Goal: Task Accomplishment & Management: Use online tool/utility

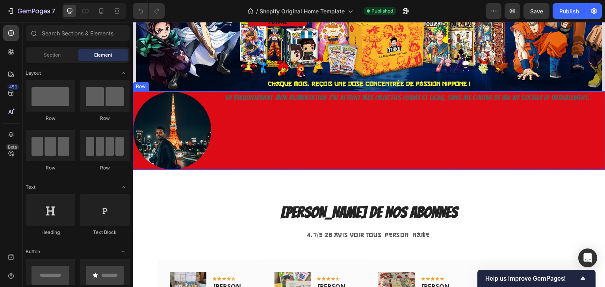
scroll to position [183, 0]
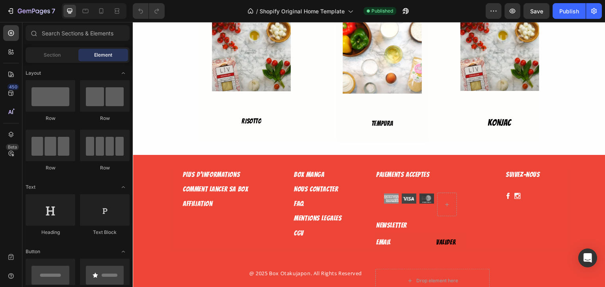
scroll to position [1044, 0]
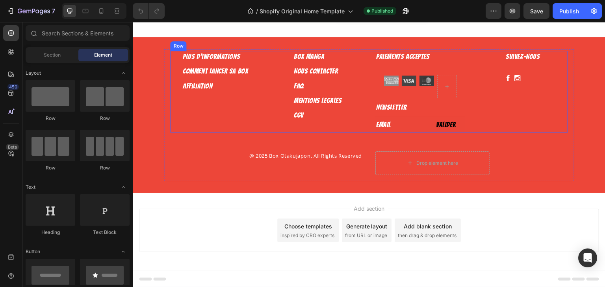
click at [173, 113] on div "Plus d'informations Text Block Comment lancer sa box Text Block Affiliation Tex…" at bounding box center [215, 92] width 90 height 82
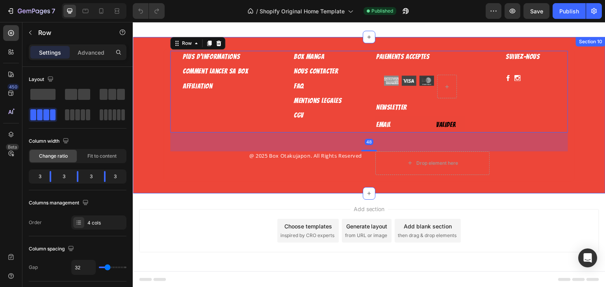
click at [140, 46] on div "Plus d'informations Text Block Comment lancer sa box Text Block Affiliation Tex…" at bounding box center [369, 115] width 472 height 157
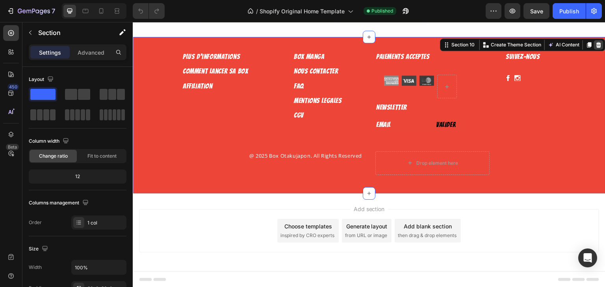
click at [595, 46] on icon at bounding box center [598, 45] width 6 height 6
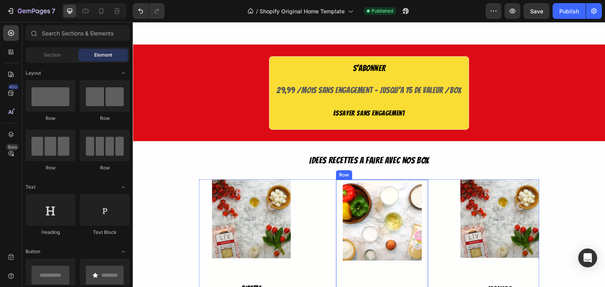
scroll to position [762, 0]
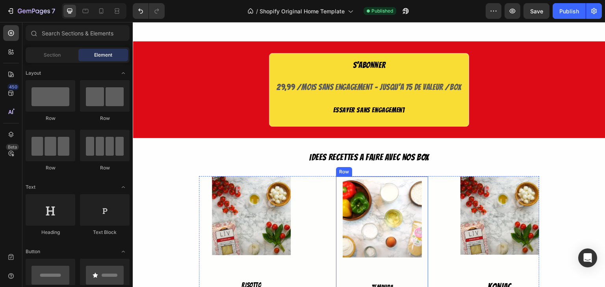
click at [461, 153] on div "IDEES RECETTES A FAIRE AVEC NOS BOX" at bounding box center [369, 157] width 340 height 15
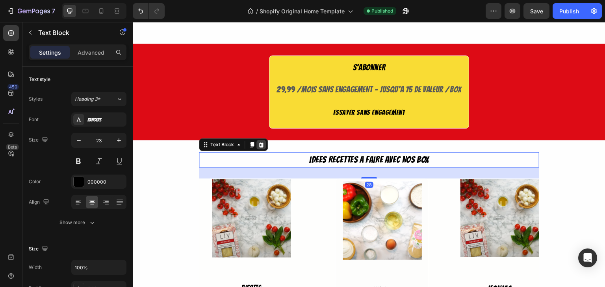
click at [259, 144] on icon at bounding box center [261, 145] width 5 height 6
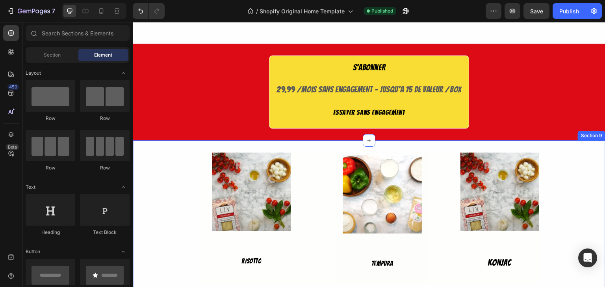
click at [349, 149] on div "Image RISOTTO Button Row Image TEMPURA Button Row Image KONJAC Button Row Row R…" at bounding box center [369, 218] width 472 height 155
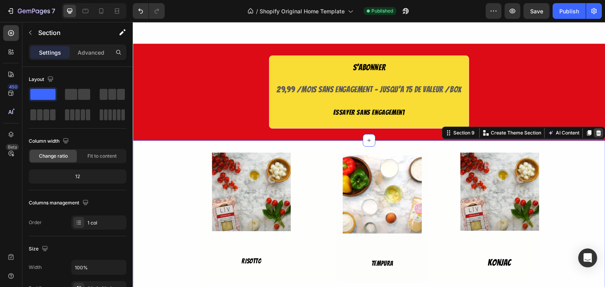
click at [596, 132] on icon at bounding box center [598, 133] width 5 height 6
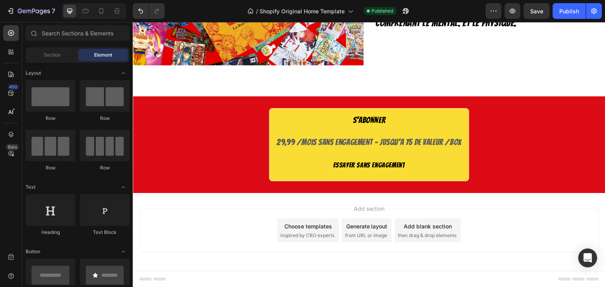
scroll to position [706, 0]
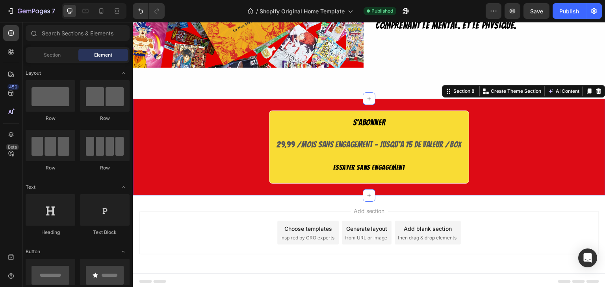
click at [500, 107] on div "S'ABONNER Text Block 29,99 /mois Sans engagement - Jusqu'a 75 de valeur /Box Te…" at bounding box center [369, 147] width 472 height 97
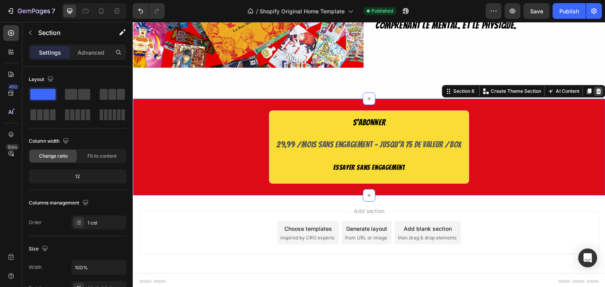
click at [596, 91] on icon at bounding box center [598, 92] width 5 height 6
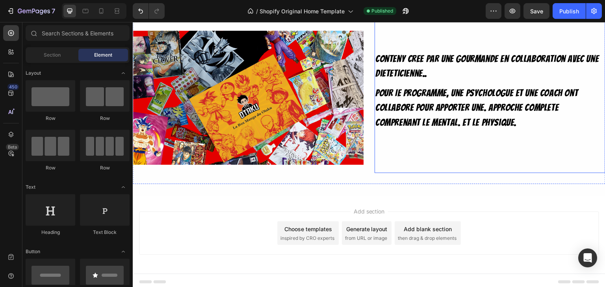
scroll to position [554, 0]
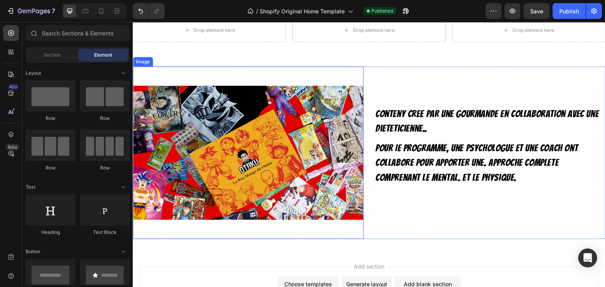
click at [355, 72] on img at bounding box center [248, 153] width 231 height 173
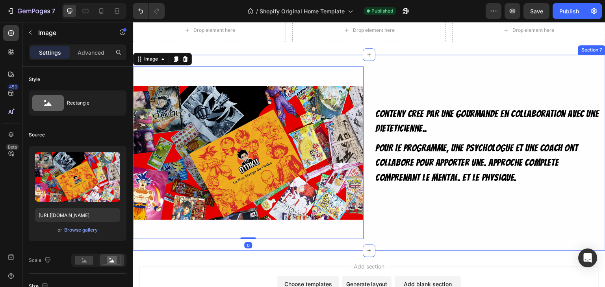
click at [190, 60] on div "Image" at bounding box center [162, 59] width 59 height 13
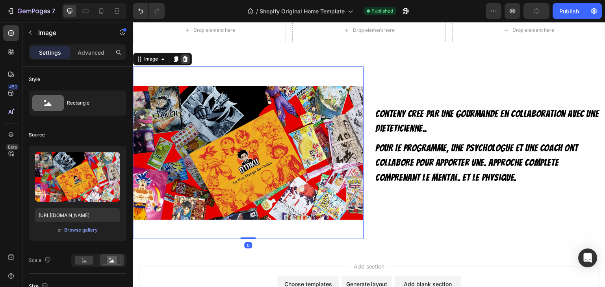
click at [185, 60] on icon at bounding box center [185, 59] width 6 height 6
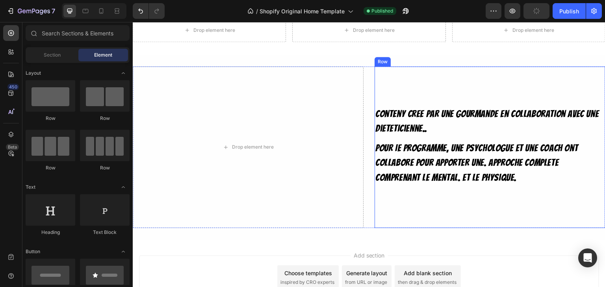
click at [480, 83] on div "Conteny cree par une gourmande en collaboration avec une dieteticienne.. Text B…" at bounding box center [489, 148] width 231 height 162
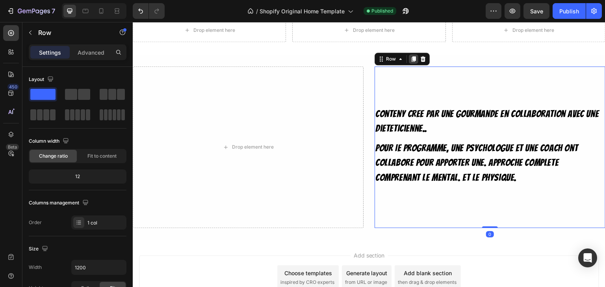
click at [411, 60] on icon at bounding box center [413, 59] width 4 height 6
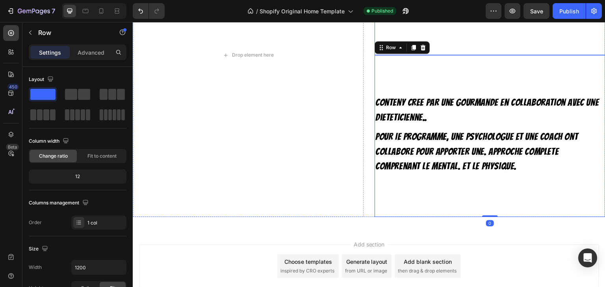
scroll to position [732, 0]
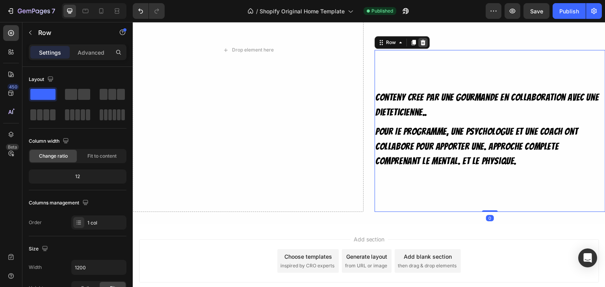
click at [420, 43] on icon at bounding box center [422, 43] width 5 height 6
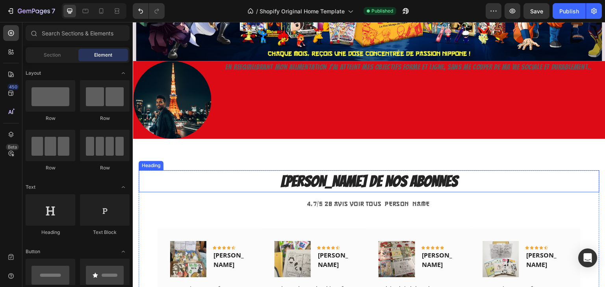
scroll to position [212, 0]
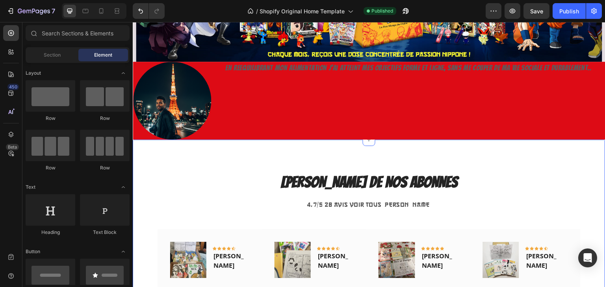
click at [210, 163] on div "LES AVIS DE NOS ABONNES Heading 4,7/5 28 avis Voir tous les avis Text block Ima…" at bounding box center [369, 244] width 472 height 209
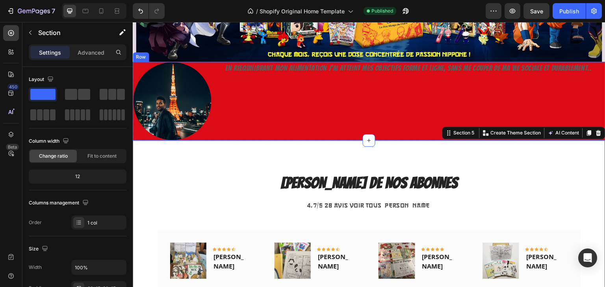
click at [273, 104] on div "En reequilibrant mon alimentation j'ai atteint mes objectifs forme et ligne, sa…" at bounding box center [408, 101] width 394 height 79
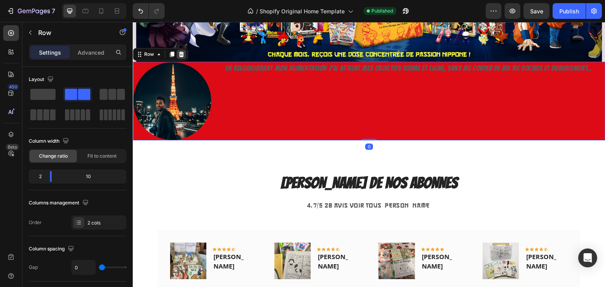
click at [179, 56] on icon at bounding box center [181, 55] width 5 height 6
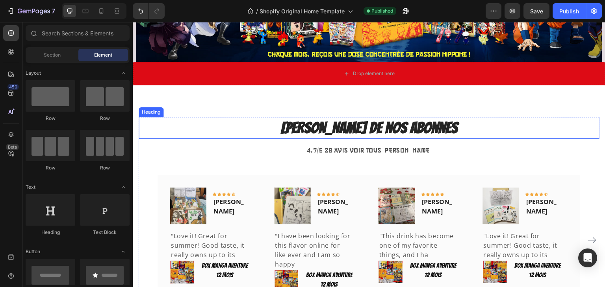
click at [235, 133] on h2 "LES AVIS DE NOS ABONNES" at bounding box center [369, 128] width 460 height 22
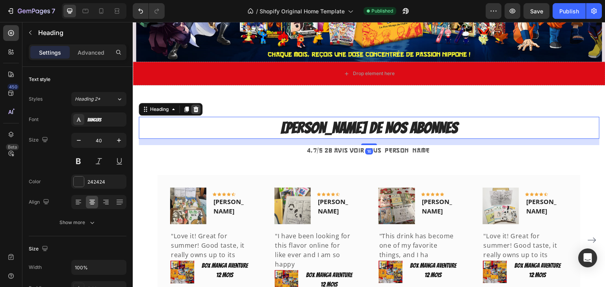
click at [195, 107] on icon at bounding box center [195, 110] width 5 height 6
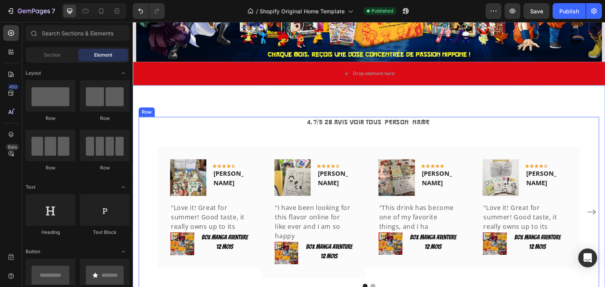
click at [211, 138] on div "4,7/5 28 avis Voir tous les avis Text block Image Icon Icon Icon Icon Icon Row …" at bounding box center [369, 203] width 460 height 172
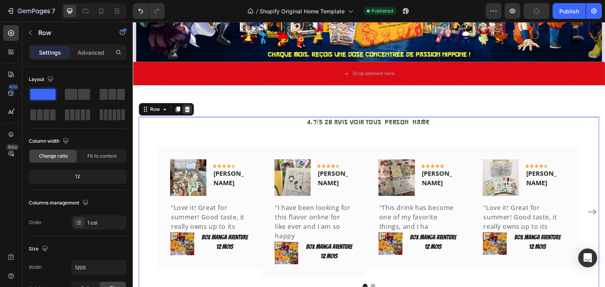
click at [189, 112] on icon at bounding box center [187, 109] width 6 height 6
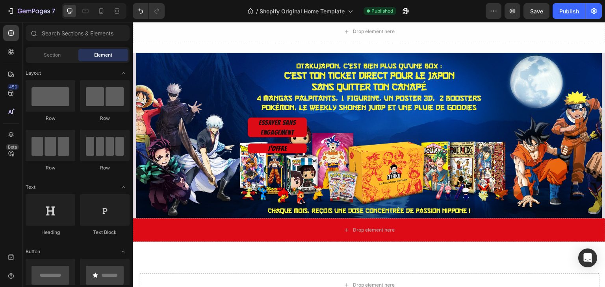
scroll to position [41, 0]
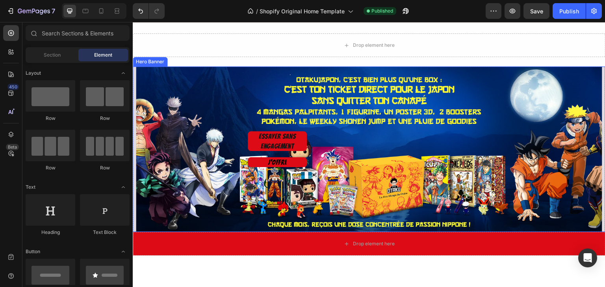
click at [205, 71] on div "Overlay" at bounding box center [369, 150] width 466 height 166
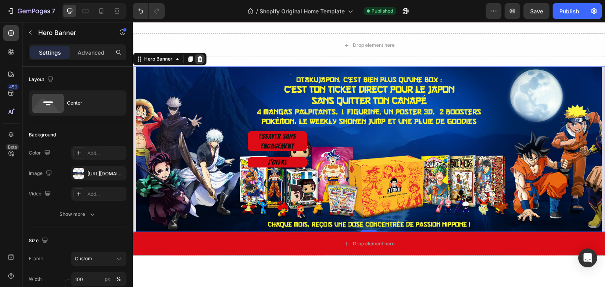
click at [197, 55] on div at bounding box center [199, 58] width 9 height 9
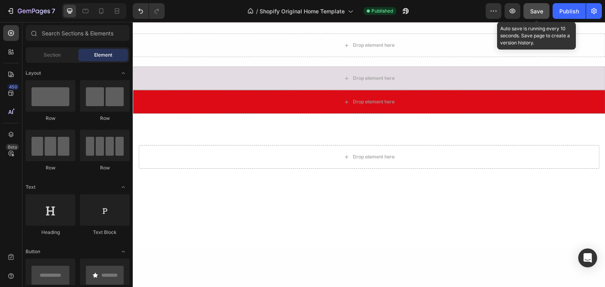
click at [531, 14] on span "Save" at bounding box center [536, 11] width 13 height 7
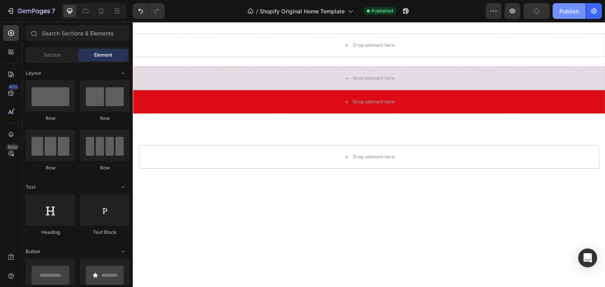
click at [557, 13] on button "Publish" at bounding box center [568, 11] width 33 height 16
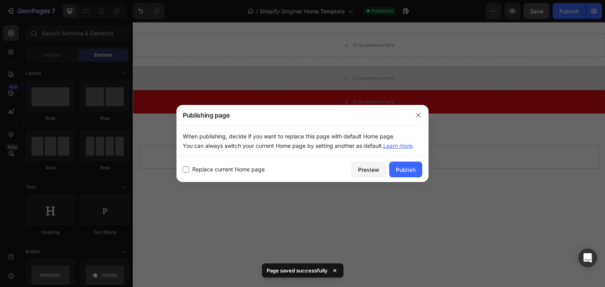
click at [220, 167] on span "Replace current Home page" at bounding box center [228, 169] width 72 height 9
checkbox input "true"
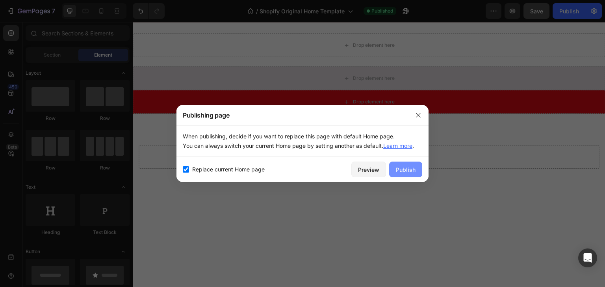
click at [402, 170] on div "Publish" at bounding box center [406, 170] width 20 height 8
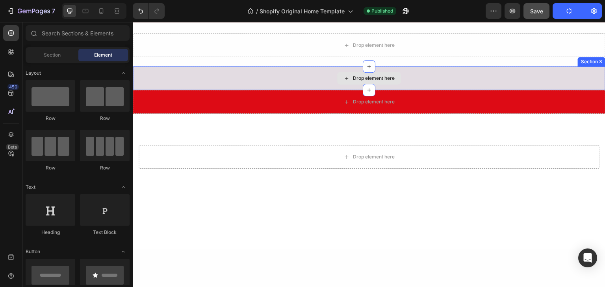
click at [397, 82] on div "Drop element here" at bounding box center [369, 78] width 64 height 13
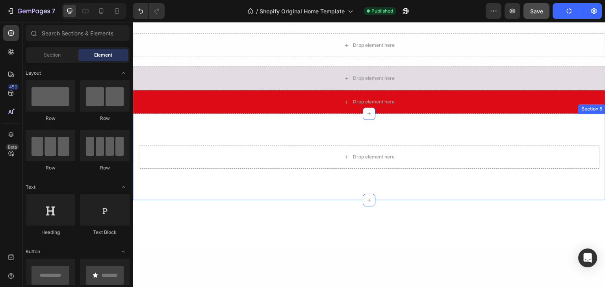
click at [467, 134] on div "Drop element here Section 5" at bounding box center [369, 157] width 472 height 87
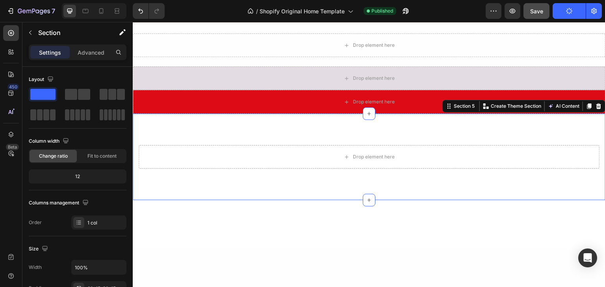
click at [593, 111] on div "Section 5 You can create reusable sections Create Theme Section AI Content Writ…" at bounding box center [523, 106] width 163 height 13
click at [596, 106] on icon at bounding box center [598, 107] width 5 height 6
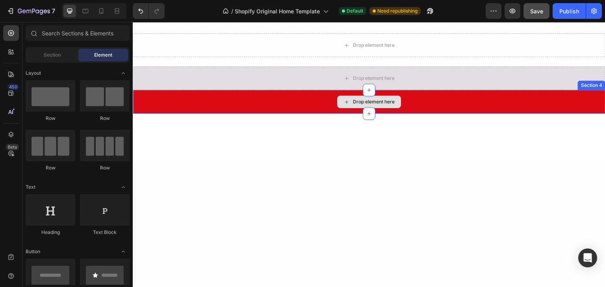
click at [202, 94] on div "Drop element here" at bounding box center [369, 102] width 472 height 24
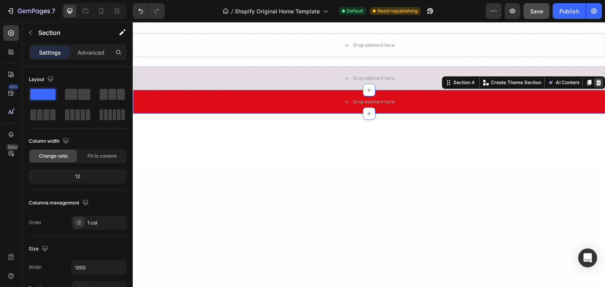
click at [595, 80] on icon at bounding box center [598, 83] width 6 height 6
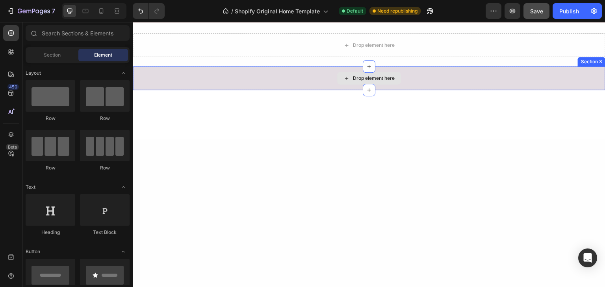
click at [398, 70] on div "Drop element here" at bounding box center [369, 79] width 472 height 24
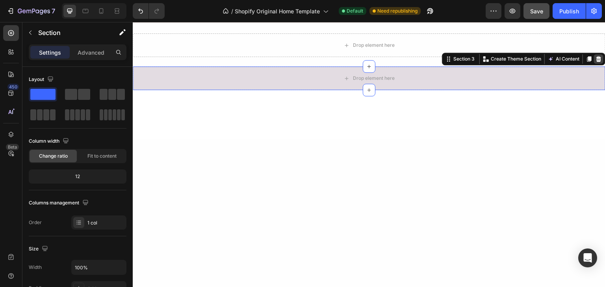
click at [596, 60] on div at bounding box center [598, 58] width 9 height 9
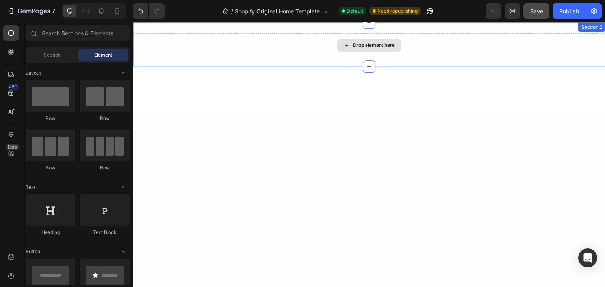
click at [466, 36] on div "Drop element here Section 2" at bounding box center [369, 44] width 472 height 44
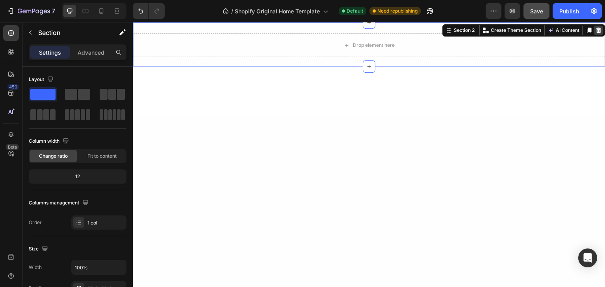
click at [596, 28] on icon at bounding box center [598, 31] width 5 height 6
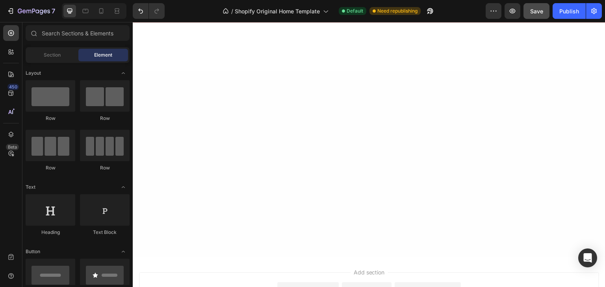
scroll to position [0, 0]
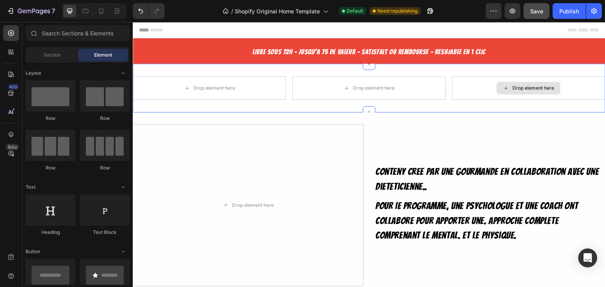
click at [404, 131] on div "Conteny cree par une gourmande en collaboration avec une dieteticienne.. Text B…" at bounding box center [489, 205] width 231 height 162
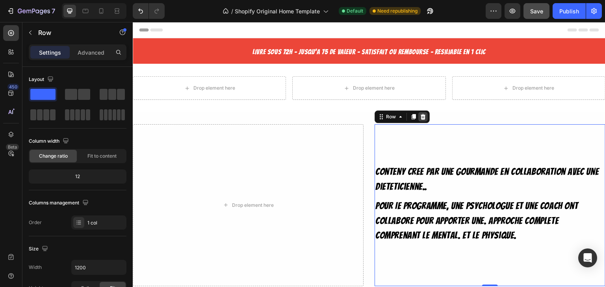
click at [422, 118] on icon at bounding box center [422, 117] width 5 height 6
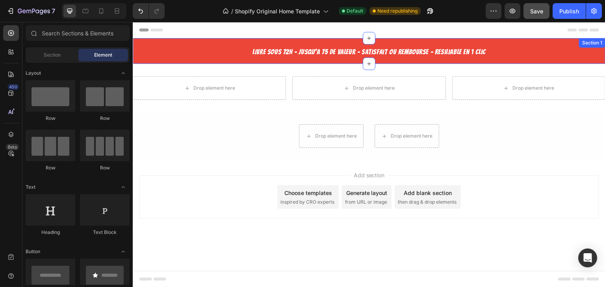
click at [459, 46] on div "Livre sous 72h - Jusqu'a 75 de valeur - Satisfait ou rembourse - Resiliable en …" at bounding box center [369, 51] width 274 height 11
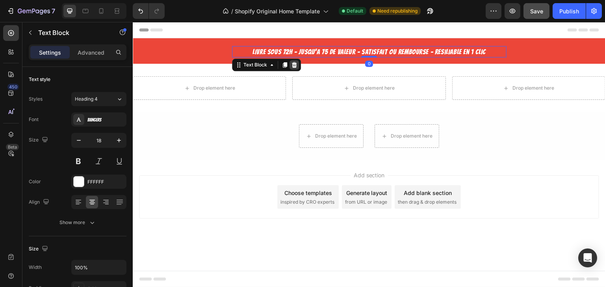
click at [295, 63] on icon at bounding box center [294, 65] width 6 height 6
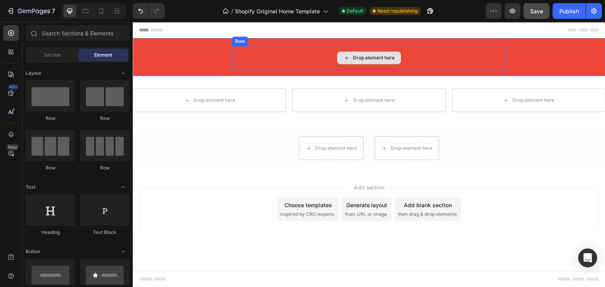
click at [254, 41] on div "Drop element here Row Section 1" at bounding box center [369, 57] width 472 height 38
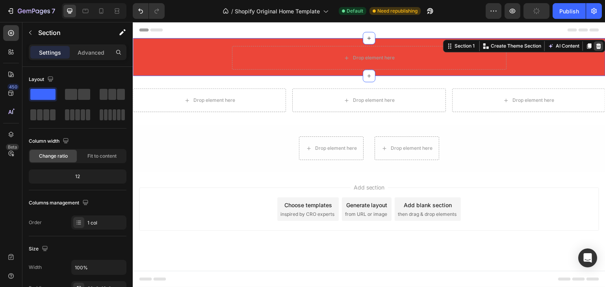
click at [598, 43] on icon at bounding box center [598, 46] width 5 height 6
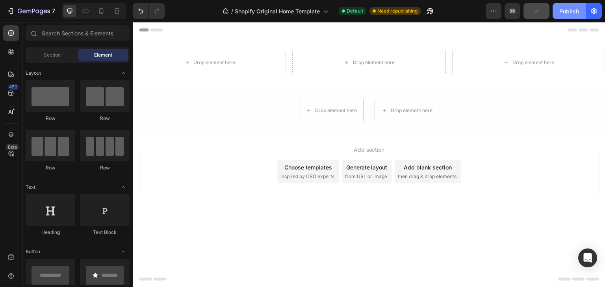
click at [560, 11] on div "Publish" at bounding box center [569, 11] width 20 height 8
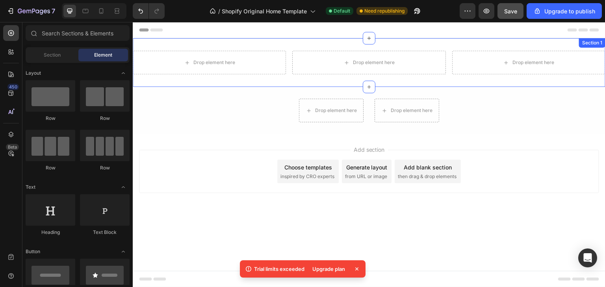
click at [309, 43] on div "Drop element here Drop element here Drop element here Section 1" at bounding box center [369, 62] width 472 height 49
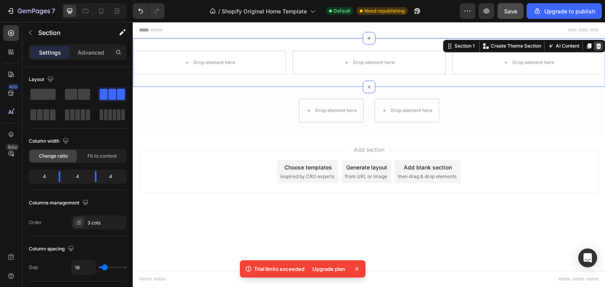
click at [595, 45] on icon at bounding box center [598, 46] width 6 height 6
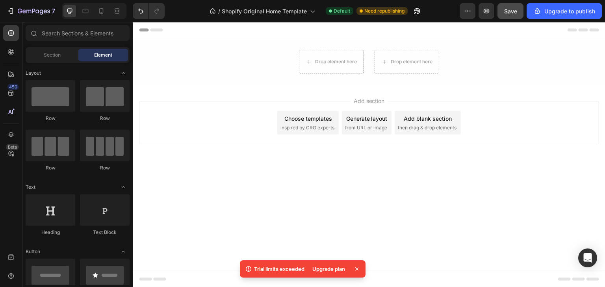
click at [459, 86] on div "Add section Choose templates inspired by CRO experts Generate layout from URL o…" at bounding box center [369, 124] width 472 height 78
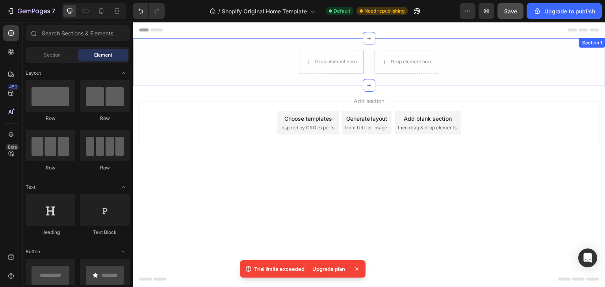
click at [463, 46] on div "Drop element here Drop element here Row Section 1" at bounding box center [369, 61] width 472 height 47
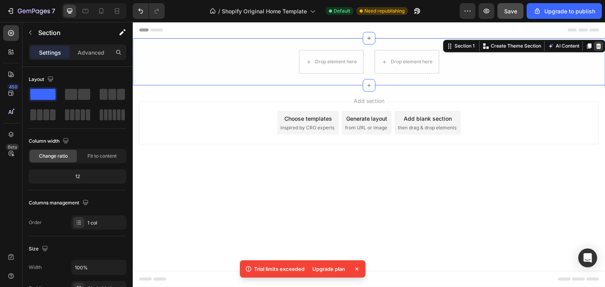
click at [594, 45] on div at bounding box center [598, 45] width 9 height 9
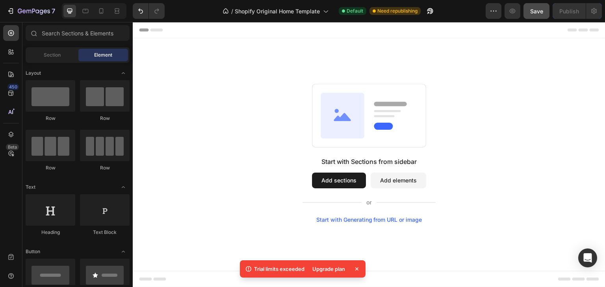
click at [354, 265] on icon at bounding box center [357, 269] width 8 height 8
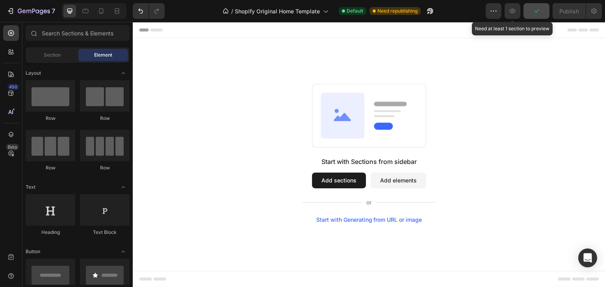
click at [514, 11] on icon "button" at bounding box center [512, 11] width 8 height 8
click at [496, 14] on icon "button" at bounding box center [493, 11] width 8 height 8
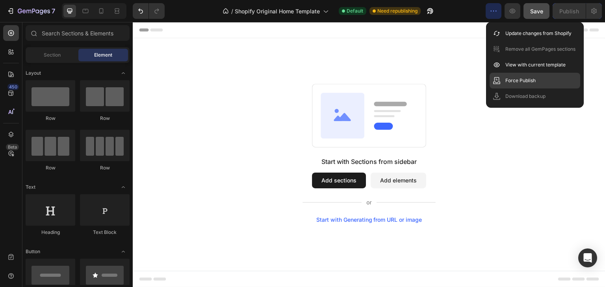
click at [517, 78] on p "Force Publish" at bounding box center [520, 81] width 30 height 8
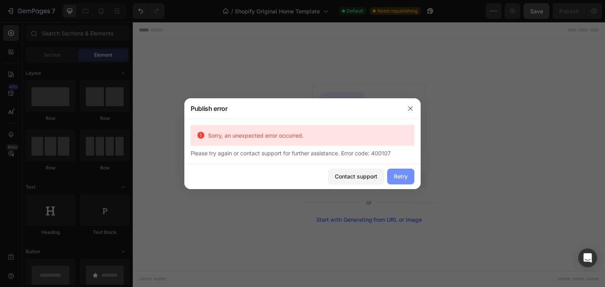
click at [394, 175] on div "Retry" at bounding box center [401, 176] width 14 height 8
click at [408, 109] on icon "button" at bounding box center [410, 108] width 6 height 6
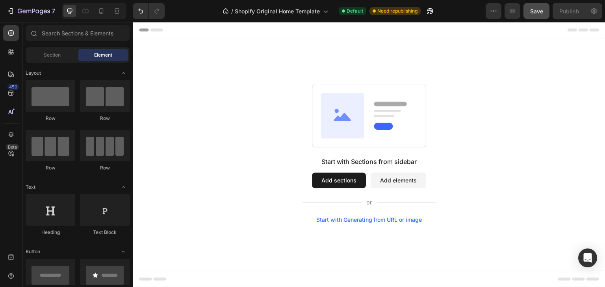
click at [406, 7] on div "/ Shopify Original Home Template Default Need republishing" at bounding box center [328, 11] width 314 height 16
click at [401, 11] on span "Need republishing" at bounding box center [397, 10] width 40 height 7
click at [354, 11] on span "Default" at bounding box center [354, 10] width 17 height 7
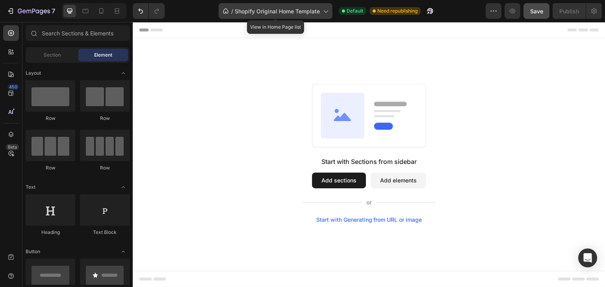
click at [324, 13] on icon at bounding box center [325, 11] width 8 height 8
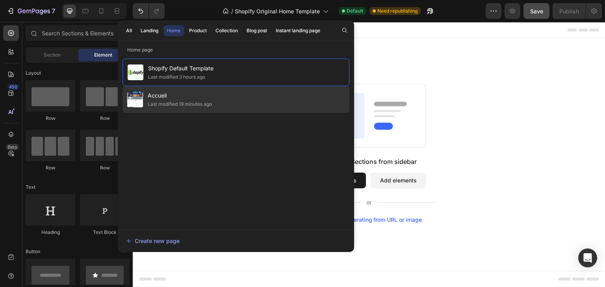
click at [268, 92] on div "Accueil Last modified 19 minutes ago" at bounding box center [235, 99] width 227 height 27
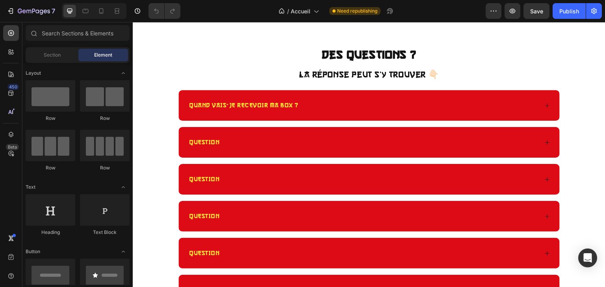
scroll to position [1519, 0]
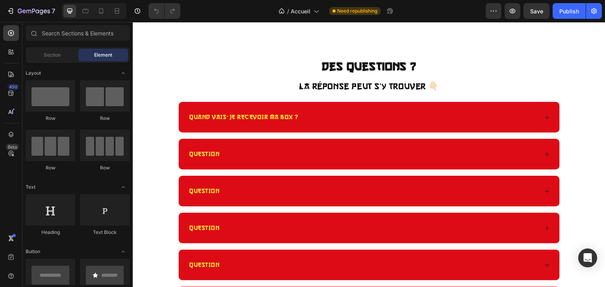
click at [242, 64] on p "Des questions ?" at bounding box center [369, 66] width 380 height 21
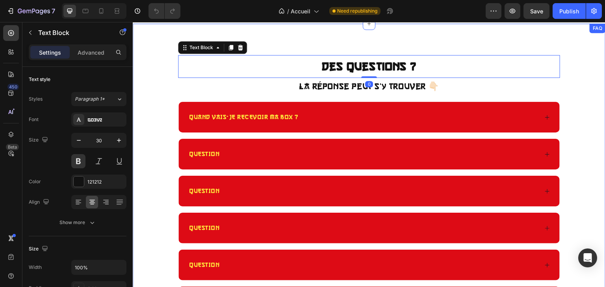
click at [256, 32] on div "Des questions ? Text Block 0 La réponse peut s’y trouver 👇🏻 Text Block QUAND VA…" at bounding box center [369, 187] width 472 height 326
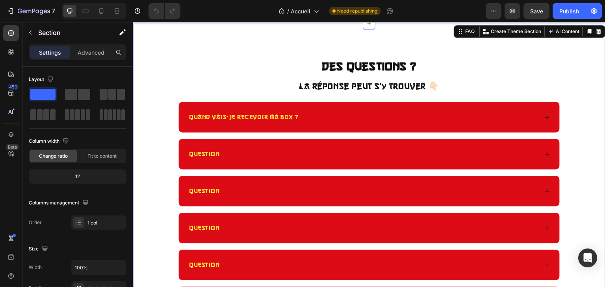
scroll to position [1448, 0]
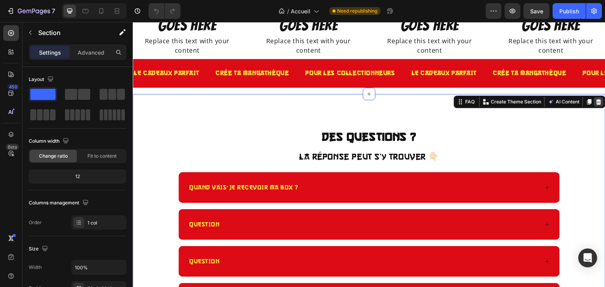
click at [595, 103] on icon at bounding box center [598, 102] width 6 height 6
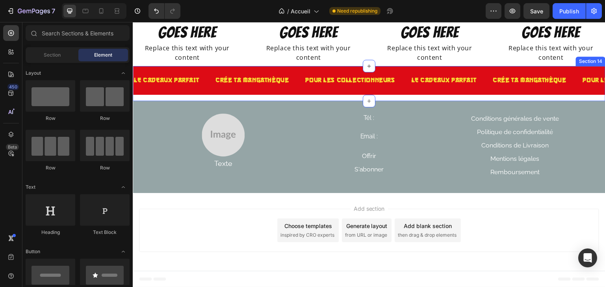
scroll to position [1441, 0]
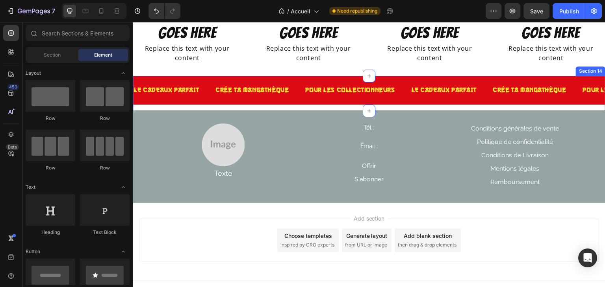
click at [440, 114] on div "Image Texte Text Block Tél : Heading Email : Heading Offrir Button S'abonner Bu…" at bounding box center [369, 157] width 472 height 92
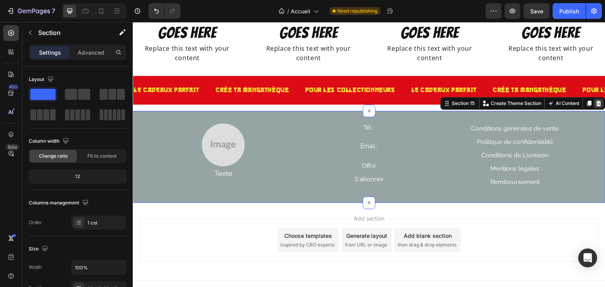
click at [596, 102] on icon at bounding box center [598, 104] width 5 height 6
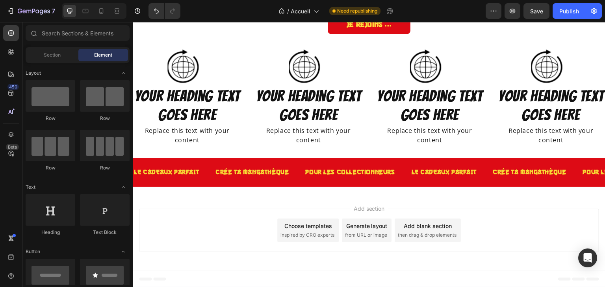
scroll to position [1358, 0]
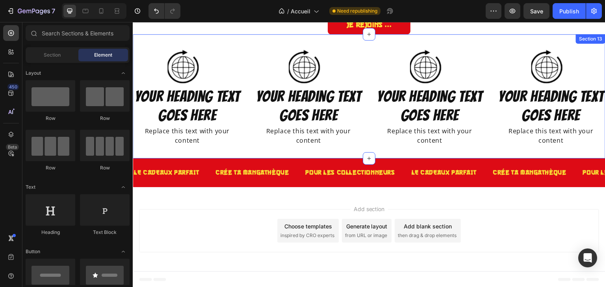
click at [455, 43] on div "Image Your heading text goes here Heading Replace this text with your content T…" at bounding box center [369, 96] width 472 height 124
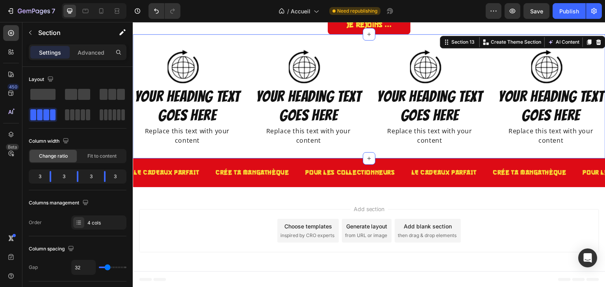
click at [598, 43] on div "Section 13 You can create reusable sections Create Theme Section AI Content Wri…" at bounding box center [522, 42] width 165 height 13
click at [595, 43] on icon at bounding box center [598, 42] width 6 height 6
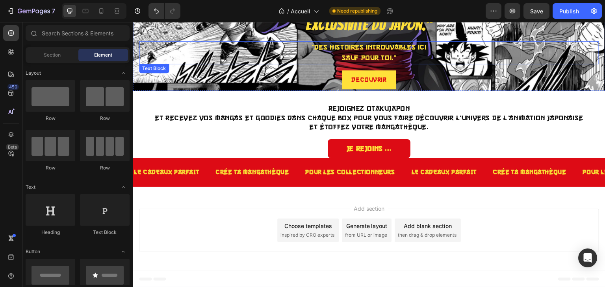
scroll to position [1234, 0]
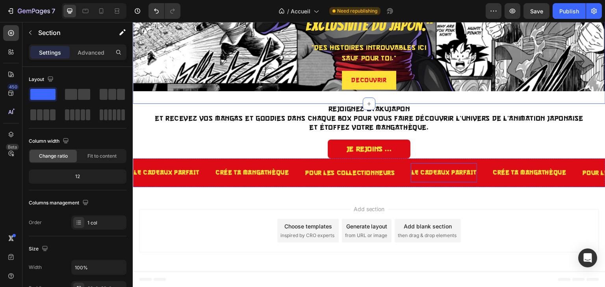
click at [422, 172] on p "LE CADEAUX PARFAIT" at bounding box center [443, 172] width 65 height 11
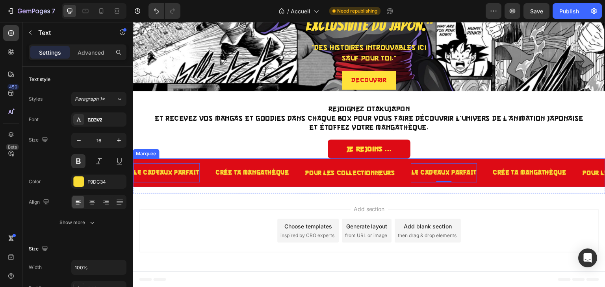
click at [400, 163] on div "LE CADEAUX PARFAIT Text 0 Crée ta mangathèque Text pour les collectionneurs Hea…" at bounding box center [369, 173] width 472 height 29
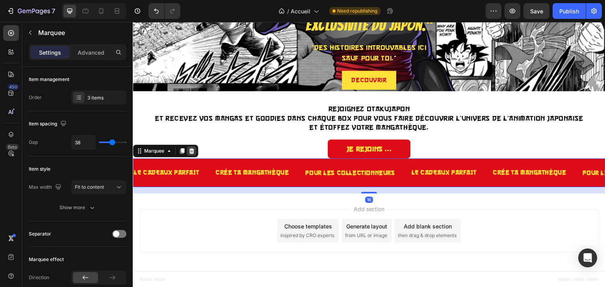
click at [194, 152] on icon at bounding box center [191, 151] width 6 height 6
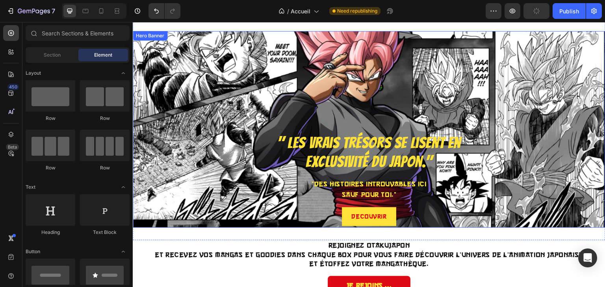
scroll to position [1093, 0]
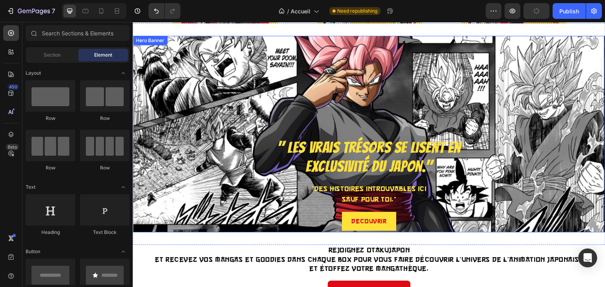
click at [431, 48] on div "Background Image" at bounding box center [369, 134] width 472 height 197
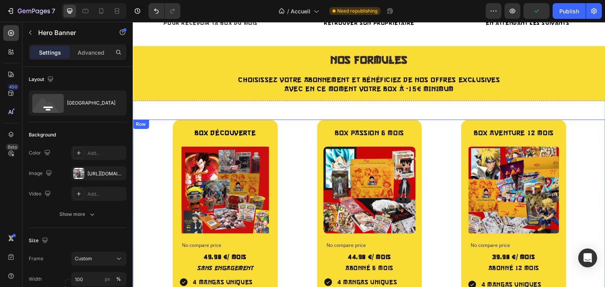
scroll to position [951, 0]
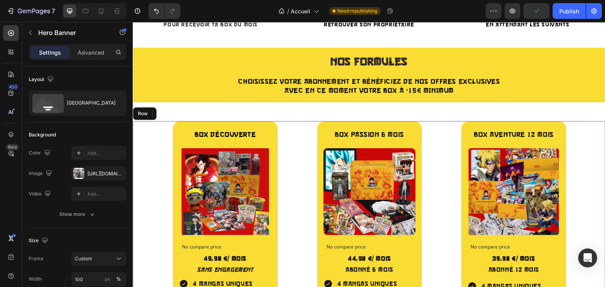
click at [300, 124] on div "Box Découverte Text Block Product Images No compare price Compare Price 49,90 €…" at bounding box center [369, 262] width 472 height 283
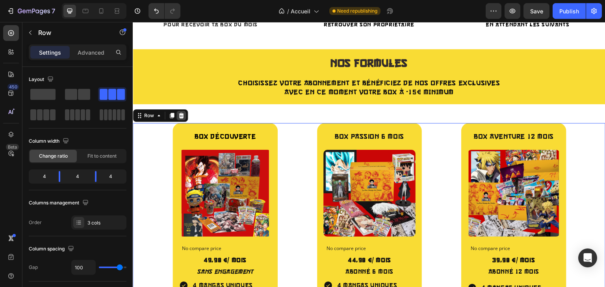
click at [184, 114] on icon at bounding box center [181, 116] width 6 height 6
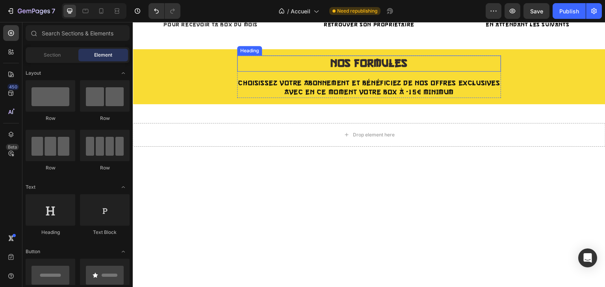
click at [238, 63] on h2 "Nos formules" at bounding box center [369, 63] width 264 height 16
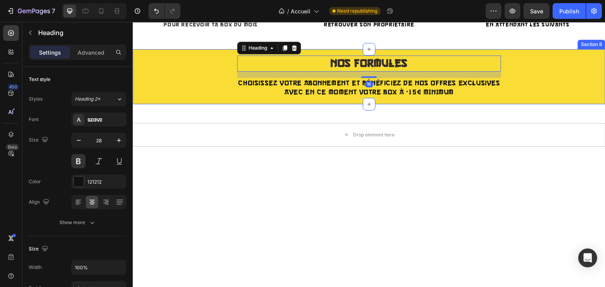
click at [210, 52] on div "Nos formules Heading 16 Choisissez votre abonnement et bénéficiez de nos offres…" at bounding box center [369, 76] width 472 height 55
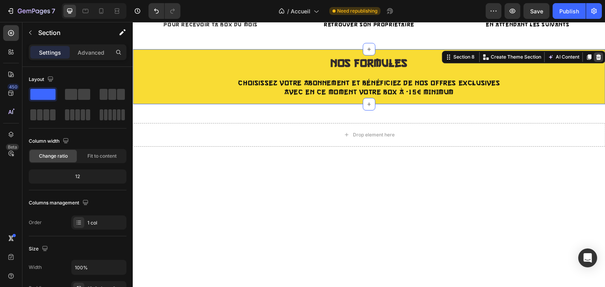
click at [596, 55] on icon at bounding box center [598, 57] width 5 height 6
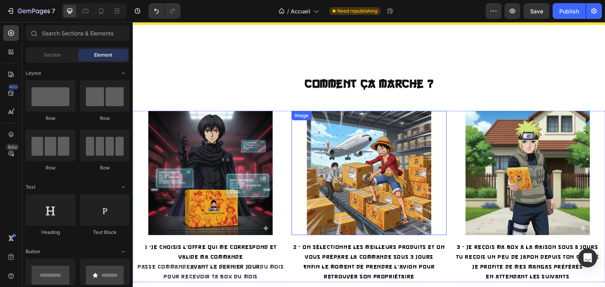
scroll to position [664, 0]
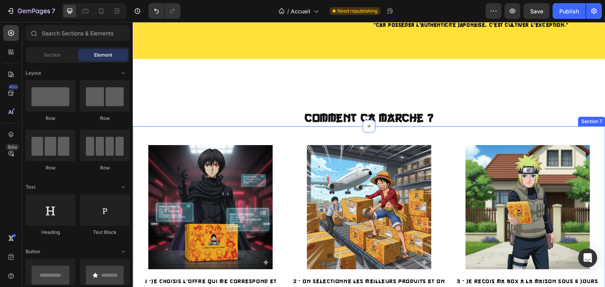
click at [451, 133] on div "Image 1 - Je choisis l’offre qui me correspond et valide ma commande Passe comm…" at bounding box center [369, 231] width 472 height 210
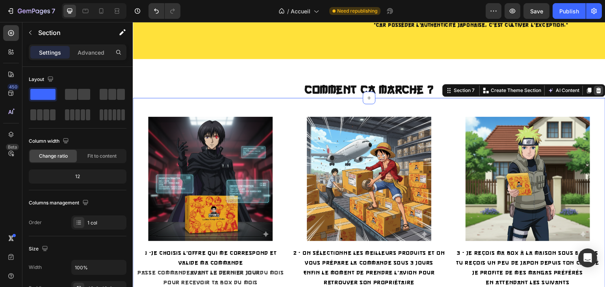
click at [595, 94] on icon at bounding box center [598, 90] width 6 height 6
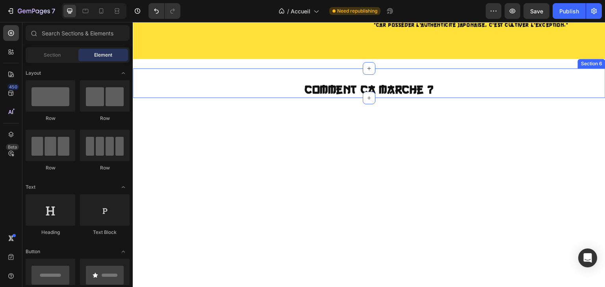
click at [457, 98] on div "Comment ça marche ? Heading Section 6" at bounding box center [369, 83] width 472 height 30
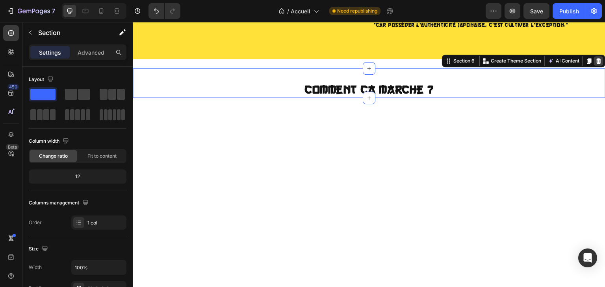
click at [597, 66] on div at bounding box center [598, 60] width 9 height 9
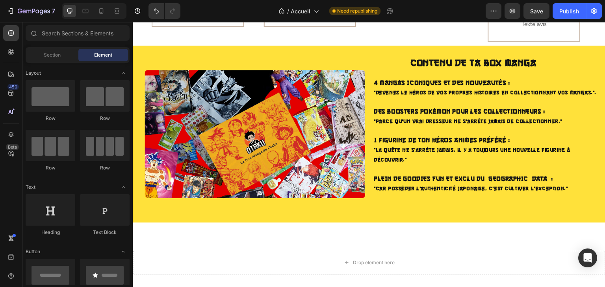
scroll to position [494, 0]
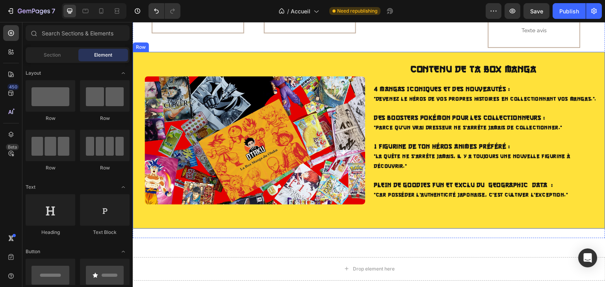
click at [368, 90] on div "Image CONTENU DE TA BOX MANGA Text Block 4 MANGAS ICONIQUES ET DES Nouveautés :…" at bounding box center [369, 140] width 472 height 177
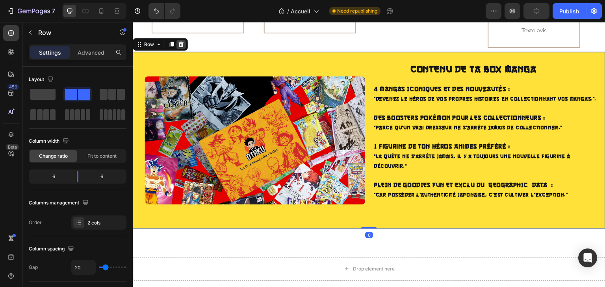
click at [181, 47] on icon at bounding box center [181, 45] width 5 height 6
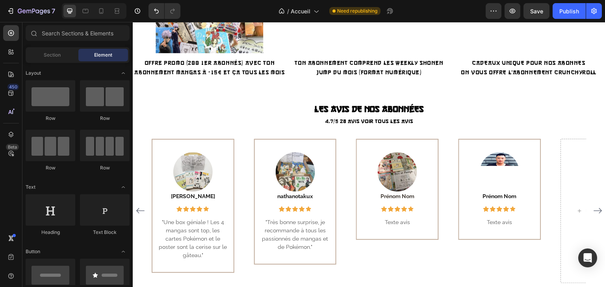
scroll to position [302, 0]
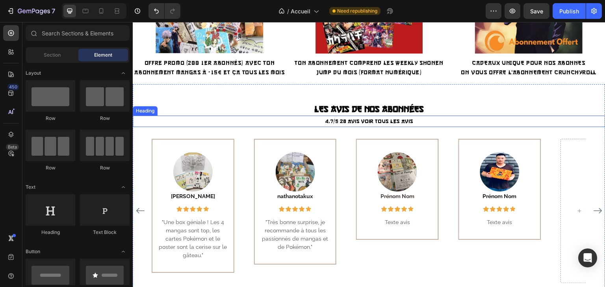
click at [284, 116] on h2 "4,7/5 28 avis Voir tous les avis" at bounding box center [369, 121] width 472 height 11
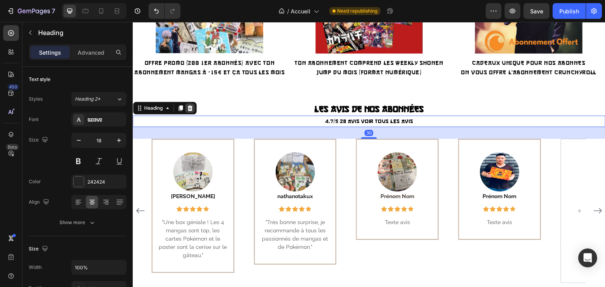
click at [191, 105] on icon at bounding box center [190, 108] width 6 height 6
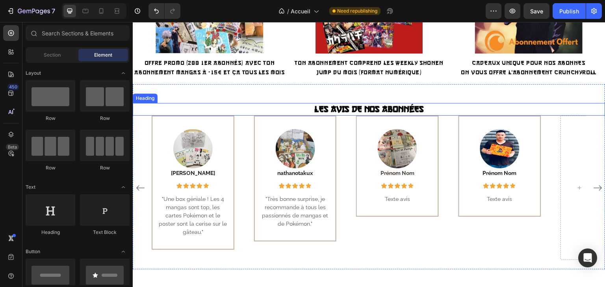
click at [193, 103] on h2 "LES AVIS DE NOS ABONNÉES" at bounding box center [369, 109] width 472 height 13
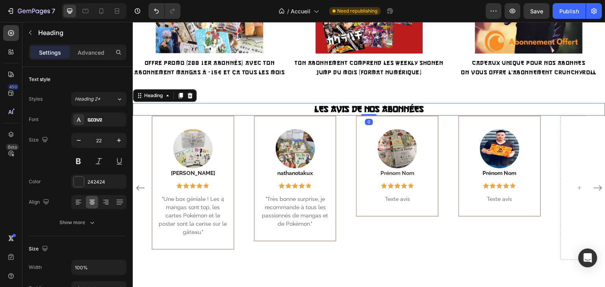
click at [172, 113] on h2 "LES AVIS DE NOS ABONNÉES" at bounding box center [369, 109] width 472 height 13
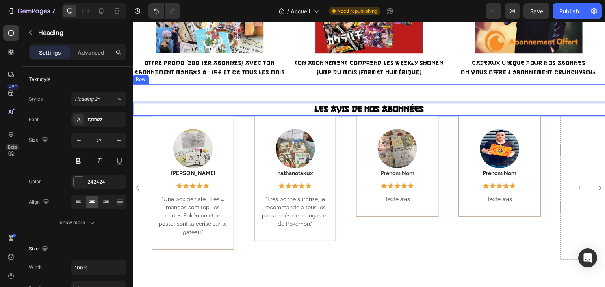
click at [191, 103] on h2 "LES AVIS DE NOS ABONNÉES" at bounding box center [369, 109] width 472 height 13
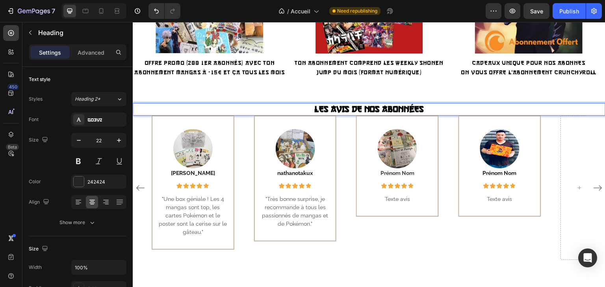
click at [200, 110] on p "LES AVIS DE NOS ABONNÉES" at bounding box center [368, 109] width 471 height 11
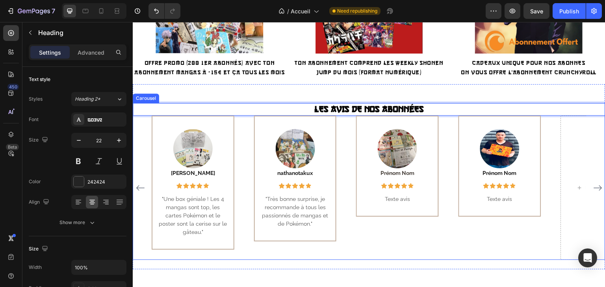
click at [135, 118] on div "Image Julien Text block Icon Icon Icon Icon Icon Row Row "Une box géniale ! Les…" at bounding box center [369, 188] width 472 height 144
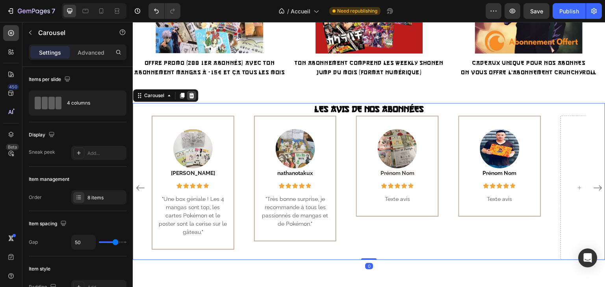
click at [192, 94] on icon at bounding box center [191, 95] width 6 height 6
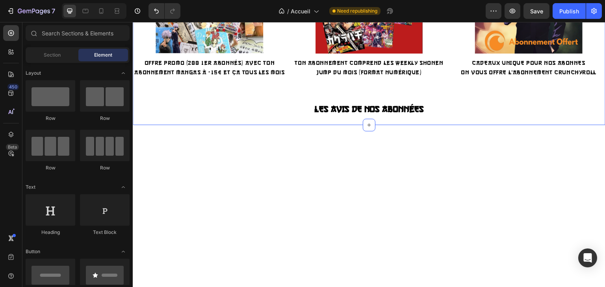
click at [181, 97] on div "Image Offre promo (200 1er abonnés) avec ton Abonnement Mangas à -15€ et ça tou…" at bounding box center [369, 37] width 472 height 175
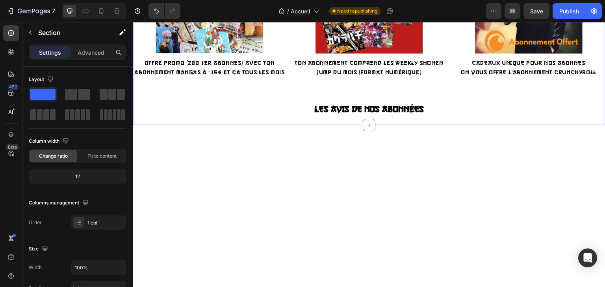
click at [217, 106] on div "Image Offre promo (200 1er abonnés) avec ton Abonnement Mangas à -15€ et ça tou…" at bounding box center [369, 37] width 472 height 175
click at [346, 108] on strong "LES AVIS DE NOS ABONNÉES" at bounding box center [369, 109] width 110 height 10
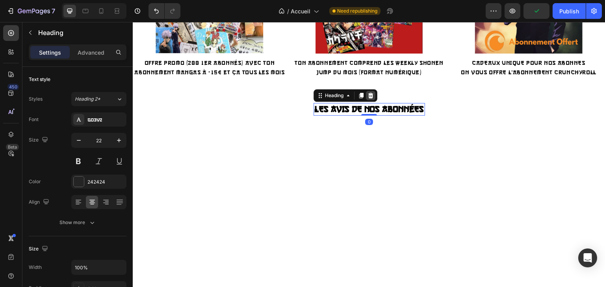
click at [371, 98] on div at bounding box center [370, 95] width 9 height 9
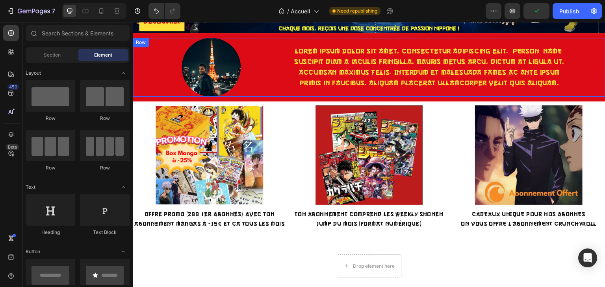
scroll to position [148, 0]
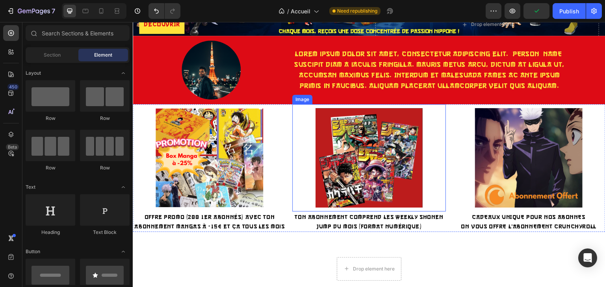
click at [281, 109] on div at bounding box center [209, 157] width 153 height 107
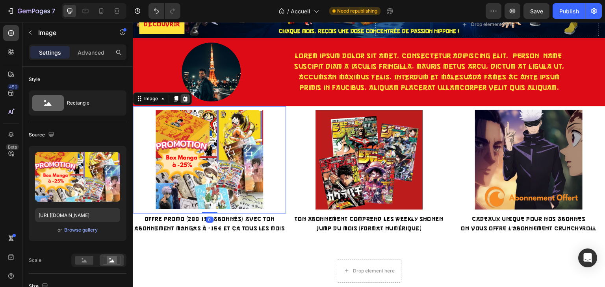
click at [183, 96] on icon at bounding box center [185, 99] width 6 height 6
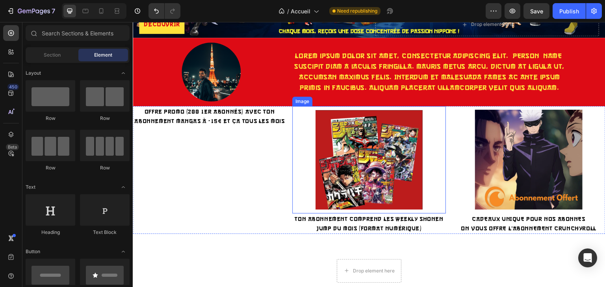
click at [380, 115] on img at bounding box center [368, 159] width 107 height 107
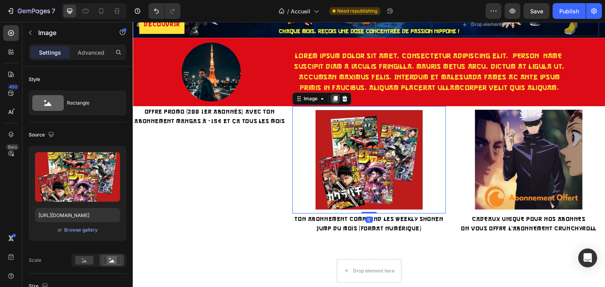
click at [332, 94] on div at bounding box center [334, 98] width 9 height 9
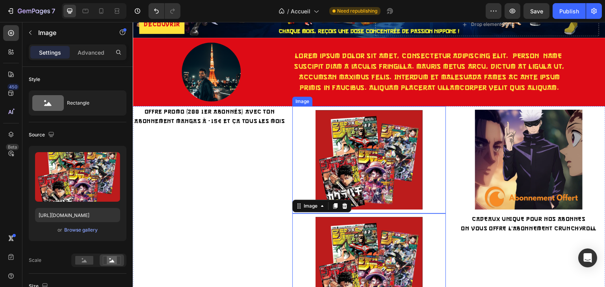
click at [339, 117] on img at bounding box center [368, 159] width 107 height 107
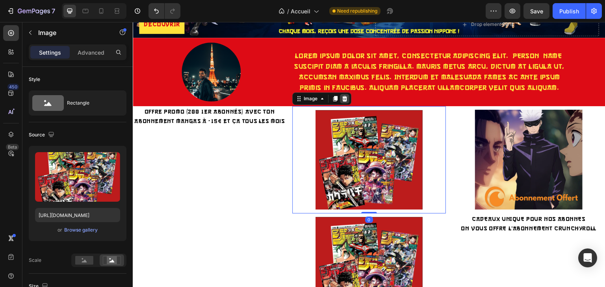
click at [342, 96] on icon at bounding box center [344, 99] width 6 height 6
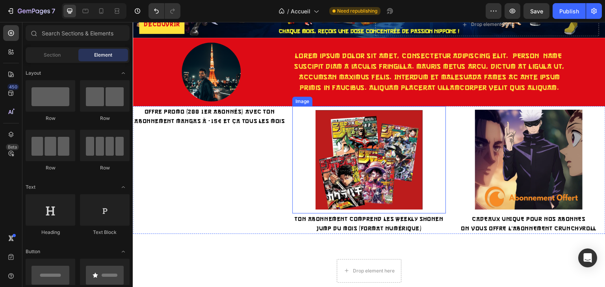
click at [324, 109] on img at bounding box center [368, 159] width 107 height 107
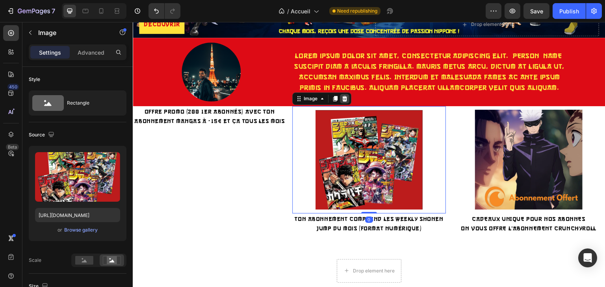
click at [343, 98] on icon at bounding box center [344, 99] width 6 height 6
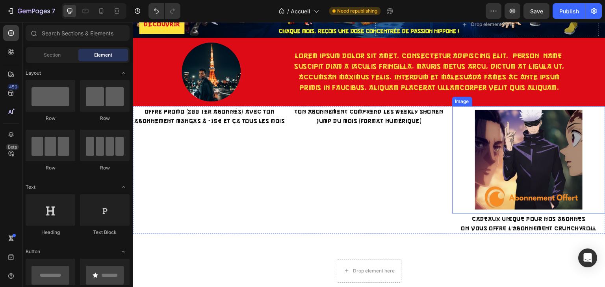
click at [510, 119] on img at bounding box center [528, 159] width 107 height 107
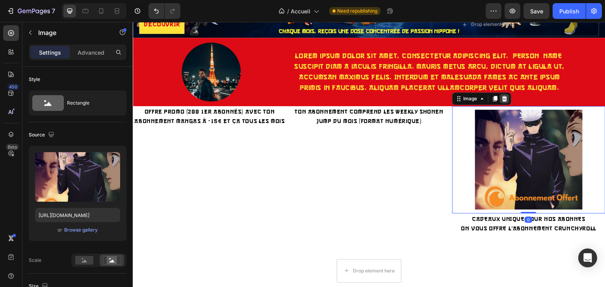
click at [499, 100] on div at bounding box center [503, 98] width 9 height 9
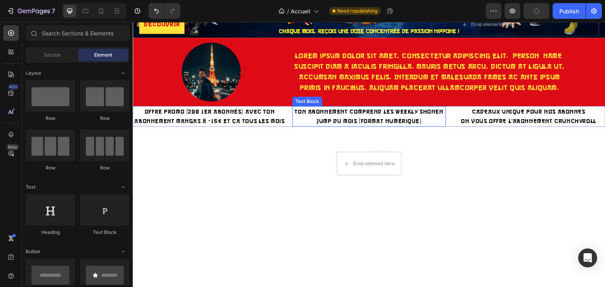
scroll to position [31, 0]
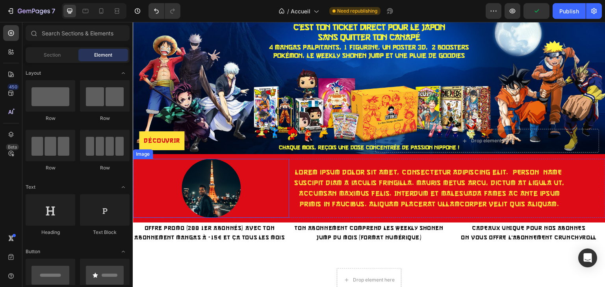
click at [263, 163] on div at bounding box center [211, 188] width 156 height 59
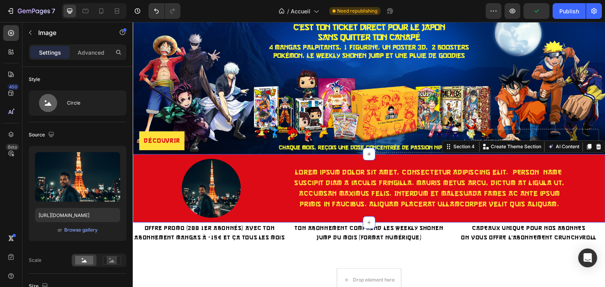
click at [257, 155] on div "Image Lorem ipsum dolor sit amet, consectetur adipiscing elit. Mauris suscipit …" at bounding box center [369, 188] width 472 height 68
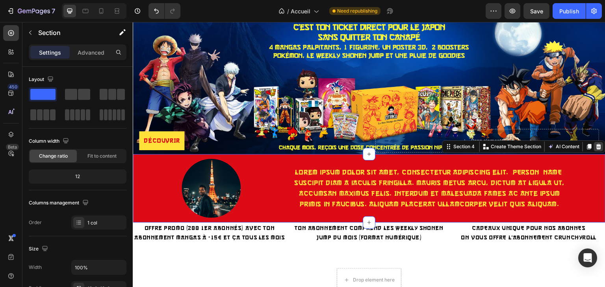
click at [596, 144] on icon at bounding box center [598, 147] width 5 height 6
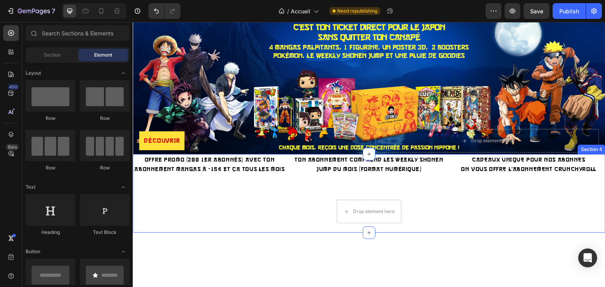
click at [445, 178] on div "Offre promo (200 1er abonnés) avec ton Abonnement Mangas à -15€ et ça tous les …" at bounding box center [369, 193] width 472 height 79
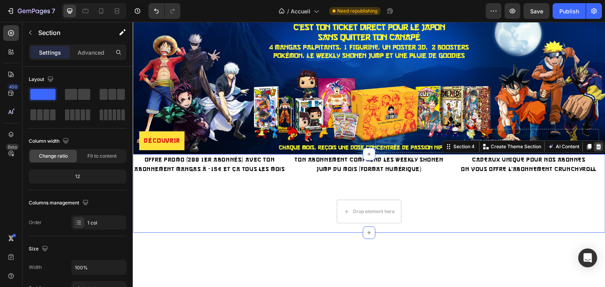
click at [596, 144] on icon at bounding box center [598, 147] width 5 height 6
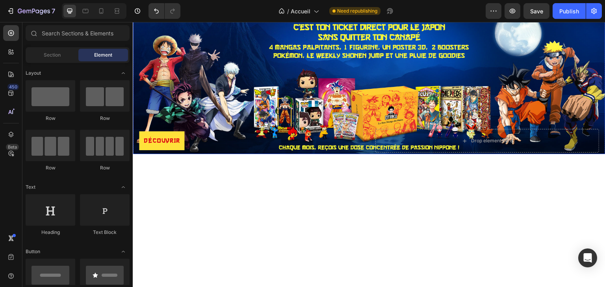
scroll to position [0, 0]
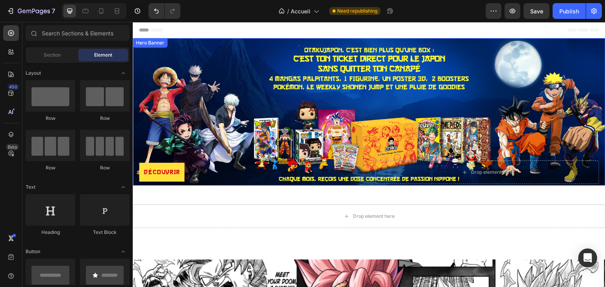
click at [383, 67] on div "Background Image" at bounding box center [369, 112] width 472 height 148
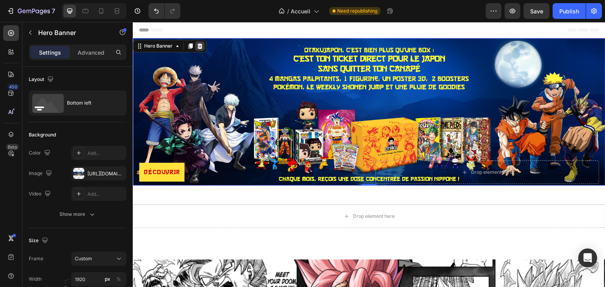
click at [202, 48] on icon at bounding box center [199, 46] width 6 height 6
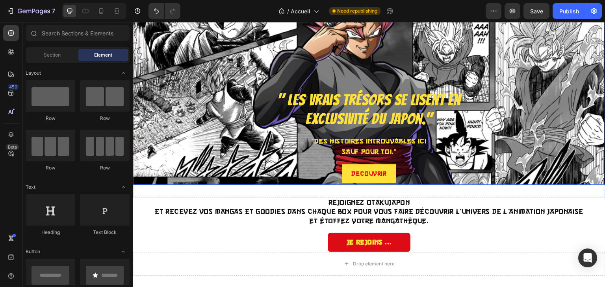
click at [274, 46] on div "Background Image" at bounding box center [369, 86] width 472 height 197
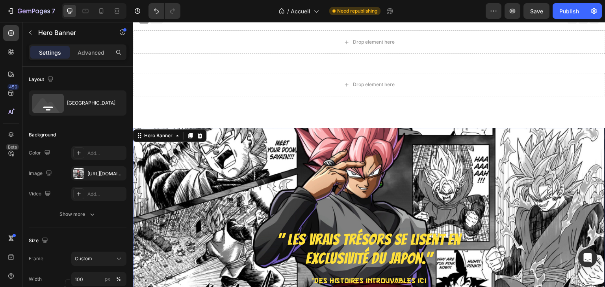
scroll to position [7, 0]
click at [200, 135] on icon at bounding box center [199, 136] width 5 height 6
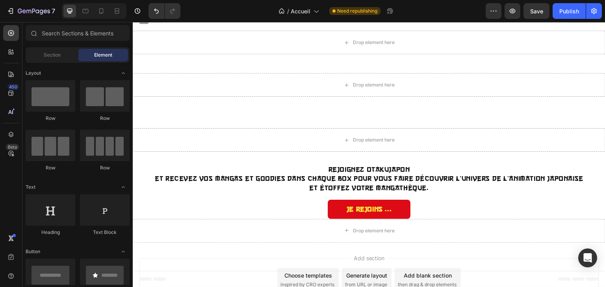
scroll to position [40, 0]
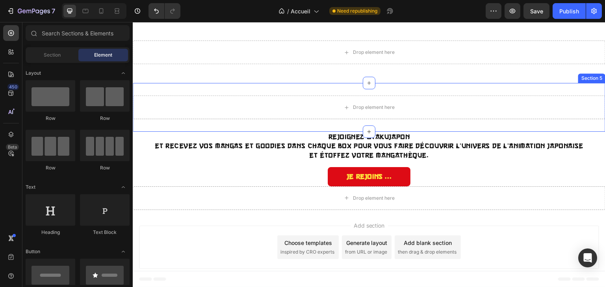
click at [294, 136] on h2 "Rejoignez Otakujapon et recevez vos mangas et goodies dans chaque box pour vous…" at bounding box center [369, 146] width 435 height 29
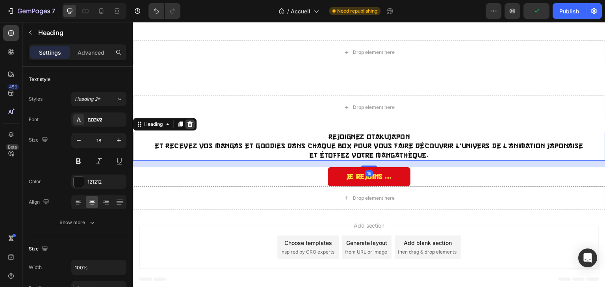
click at [190, 124] on icon at bounding box center [190, 124] width 6 height 6
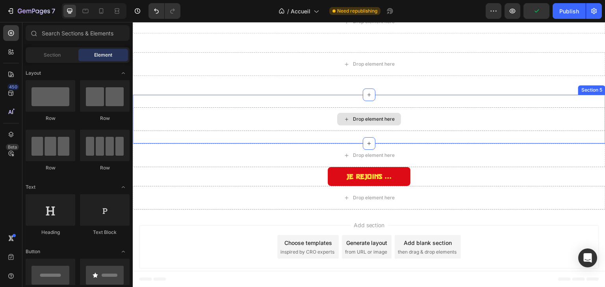
scroll to position [28, 0]
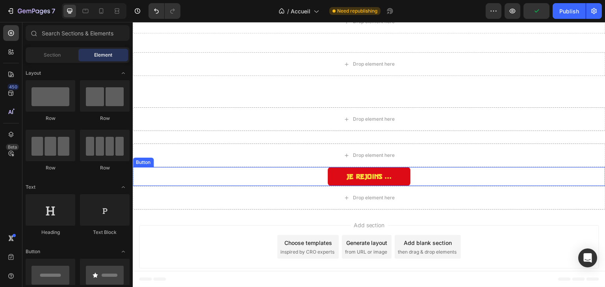
click at [296, 172] on div "Je rejoins ... Button" at bounding box center [369, 176] width 472 height 19
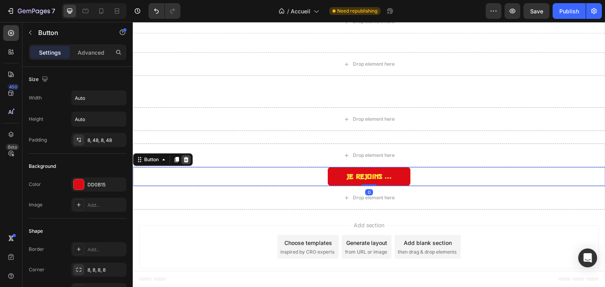
click at [184, 158] on icon at bounding box center [186, 160] width 6 height 6
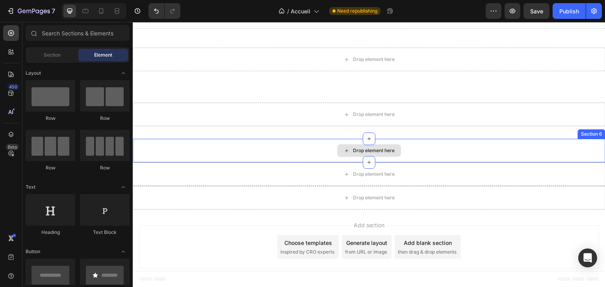
scroll to position [0, 0]
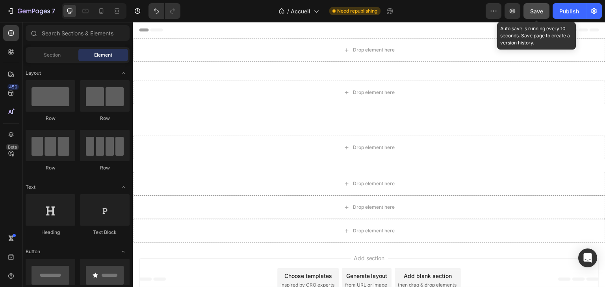
click at [538, 18] on button "Save" at bounding box center [536, 11] width 26 height 16
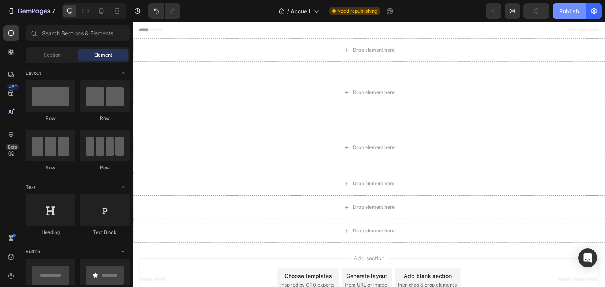
click at [557, 17] on button "Publish" at bounding box center [568, 11] width 33 height 16
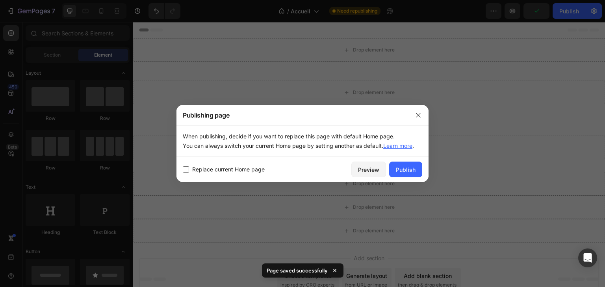
click at [238, 167] on span "Replace current Home page" at bounding box center [228, 169] width 72 height 9
checkbox input "true"
click at [407, 168] on div "Publish" at bounding box center [406, 170] width 20 height 8
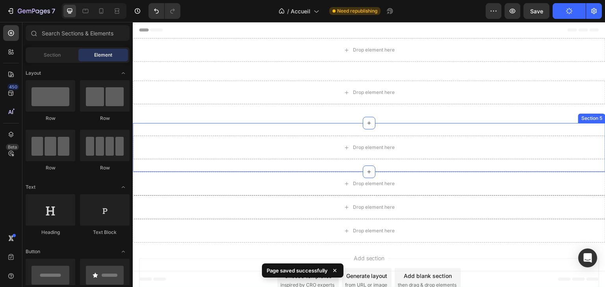
click at [328, 129] on div "Drop element here Section 5" at bounding box center [369, 147] width 472 height 49
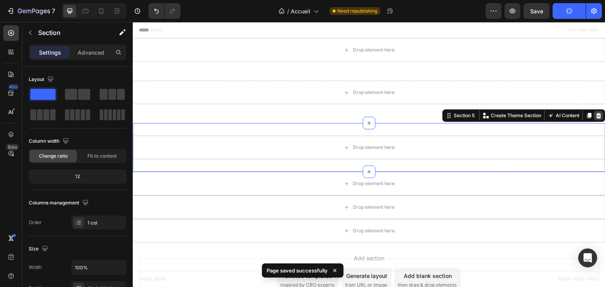
click at [597, 117] on div "Section 5 You can create reusable sections Create Theme Section AI Content Writ…" at bounding box center [523, 115] width 163 height 13
click at [597, 117] on div at bounding box center [598, 115] width 9 height 9
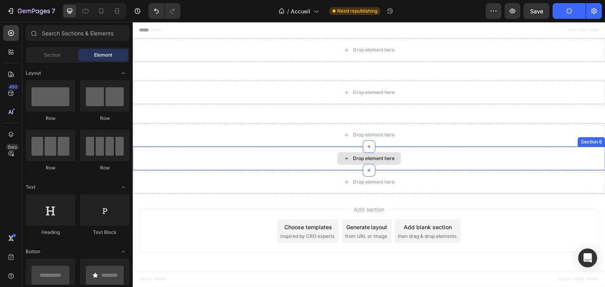
click at [458, 157] on div "Drop element here" at bounding box center [369, 159] width 472 height 24
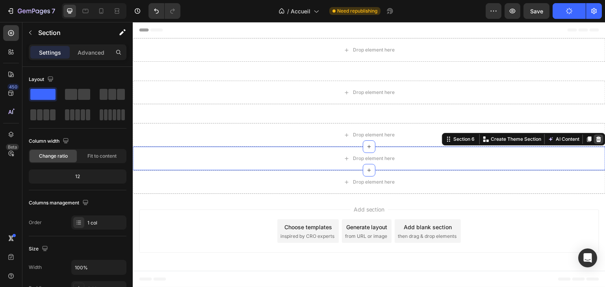
click at [600, 142] on icon at bounding box center [598, 139] width 6 height 6
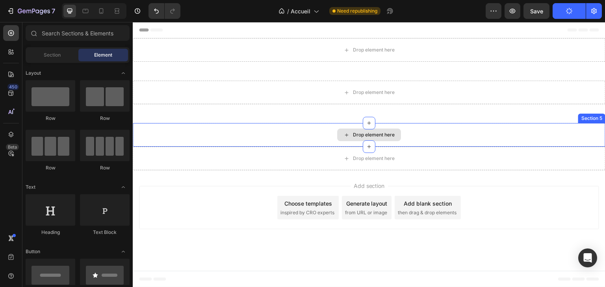
click at [497, 148] on div "Drop element here" at bounding box center [369, 159] width 472 height 24
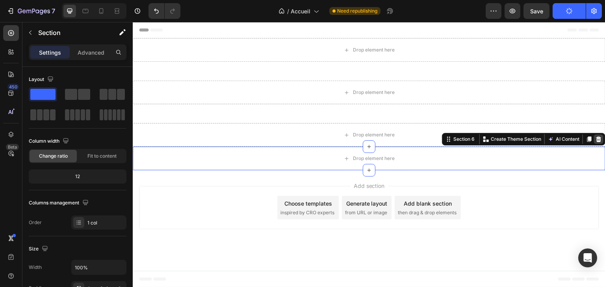
click at [599, 138] on icon at bounding box center [598, 140] width 5 height 6
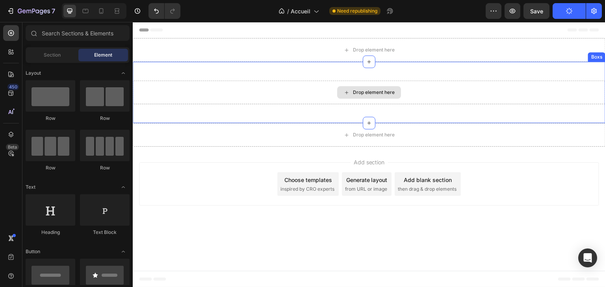
click at [494, 83] on div "Drop element here" at bounding box center [369, 93] width 472 height 24
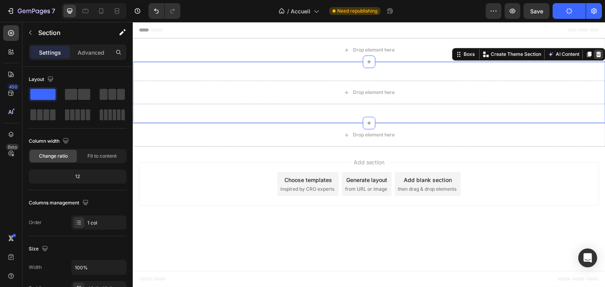
click at [595, 53] on icon at bounding box center [598, 54] width 6 height 6
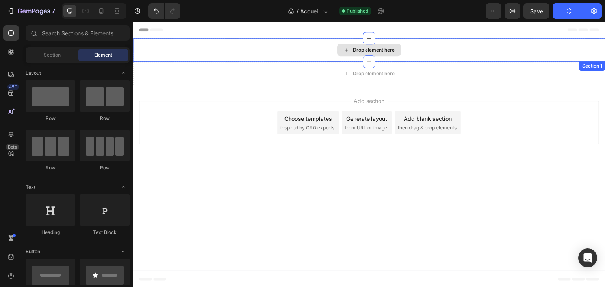
click at [531, 57] on div "Drop element here" at bounding box center [369, 50] width 472 height 24
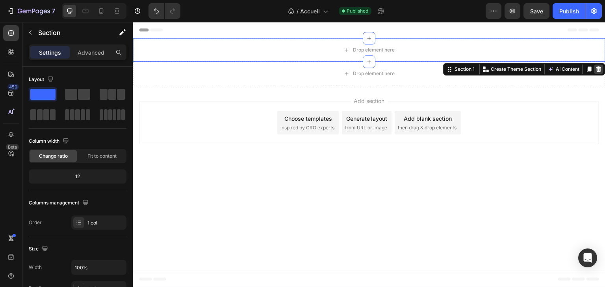
click at [595, 72] on icon at bounding box center [598, 69] width 6 height 6
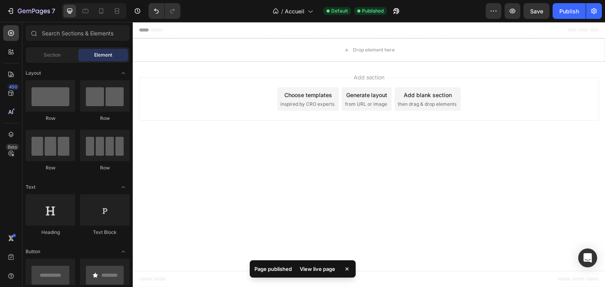
click at [511, 87] on div "Add section Choose templates inspired by CRO experts Generate layout from URL o…" at bounding box center [369, 99] width 460 height 43
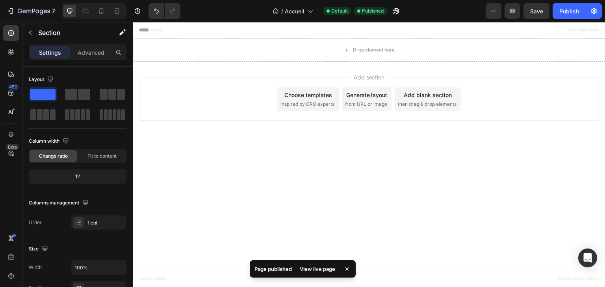
click at [479, 43] on div "Drop element here" at bounding box center [369, 50] width 472 height 24
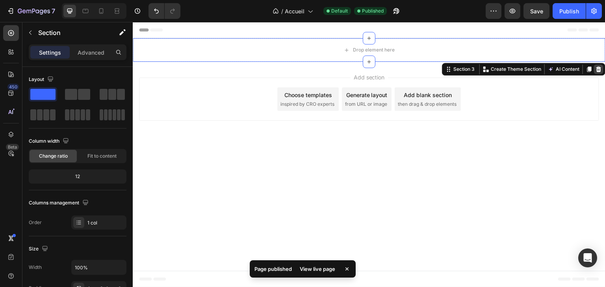
click at [599, 65] on div at bounding box center [598, 69] width 9 height 9
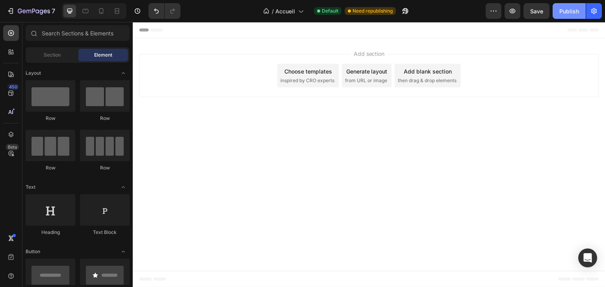
click at [569, 10] on div "Publish" at bounding box center [569, 11] width 20 height 8
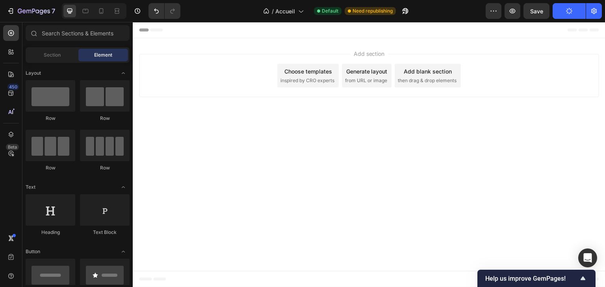
click at [214, 80] on div "Add section Choose templates inspired by CRO experts Generate layout from URL o…" at bounding box center [369, 75] width 460 height 43
click at [320, 158] on body "Header Image Section 1 TITRE Heading Texte header Lorem ipsum dolor sit amet, c…" at bounding box center [369, 155] width 472 height 266
click at [497, 11] on icon "button" at bounding box center [493, 11] width 8 height 8
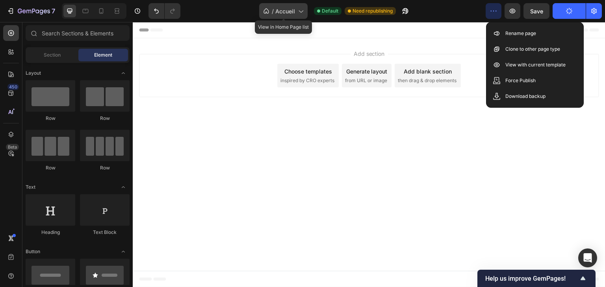
click at [291, 11] on span "Accueil" at bounding box center [285, 11] width 20 height 8
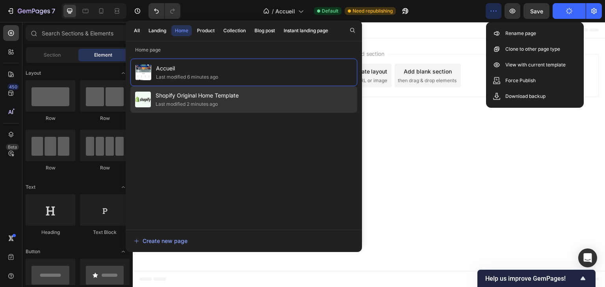
click at [182, 94] on span "Shopify Original Home Template" at bounding box center [196, 95] width 83 height 9
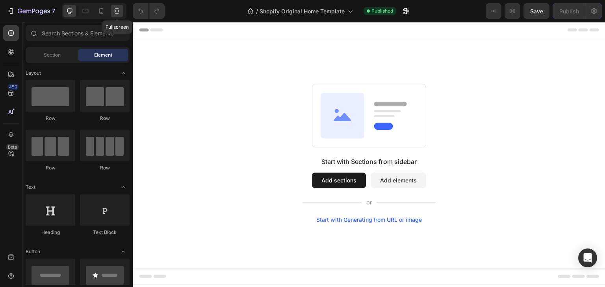
click at [111, 13] on div at bounding box center [117, 11] width 13 height 13
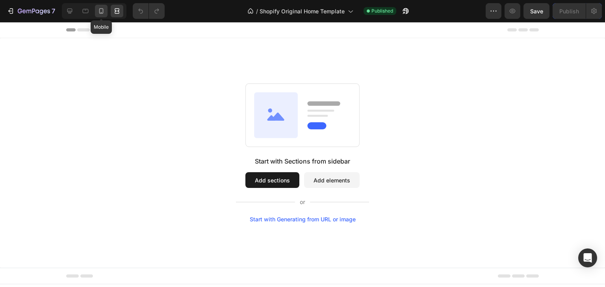
click at [101, 13] on icon at bounding box center [101, 12] width 2 height 1
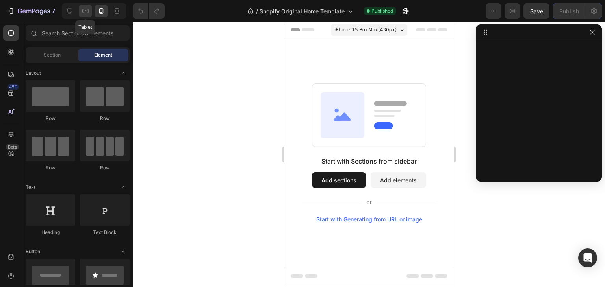
click at [90, 12] on div at bounding box center [85, 11] width 13 height 13
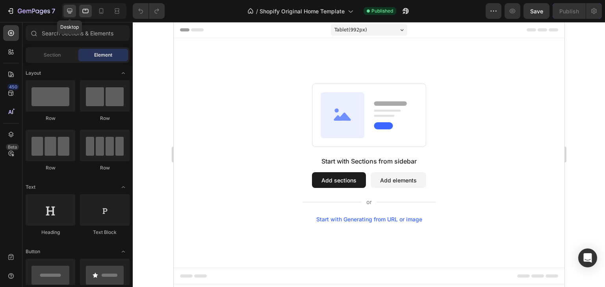
click at [72, 8] on icon at bounding box center [70, 11] width 8 height 8
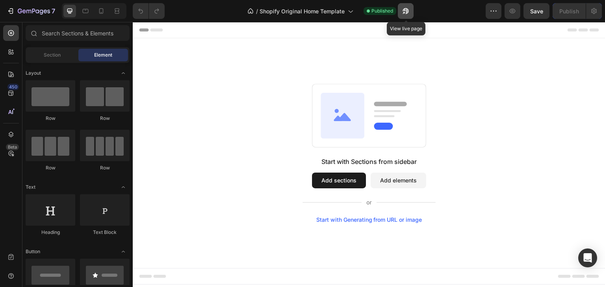
click at [408, 13] on icon "button" at bounding box center [405, 11] width 8 height 8
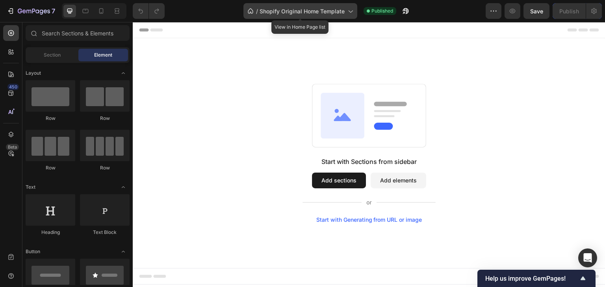
click at [299, 13] on span "Shopify Original Home Template" at bounding box center [301, 11] width 85 height 8
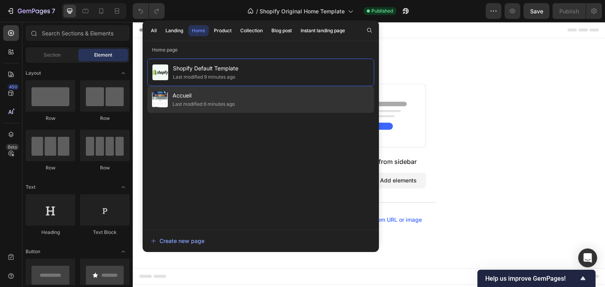
click at [256, 91] on div "Accueil Last modified 6 minutes ago" at bounding box center [260, 99] width 227 height 27
